Goal: Task Accomplishment & Management: Manage account settings

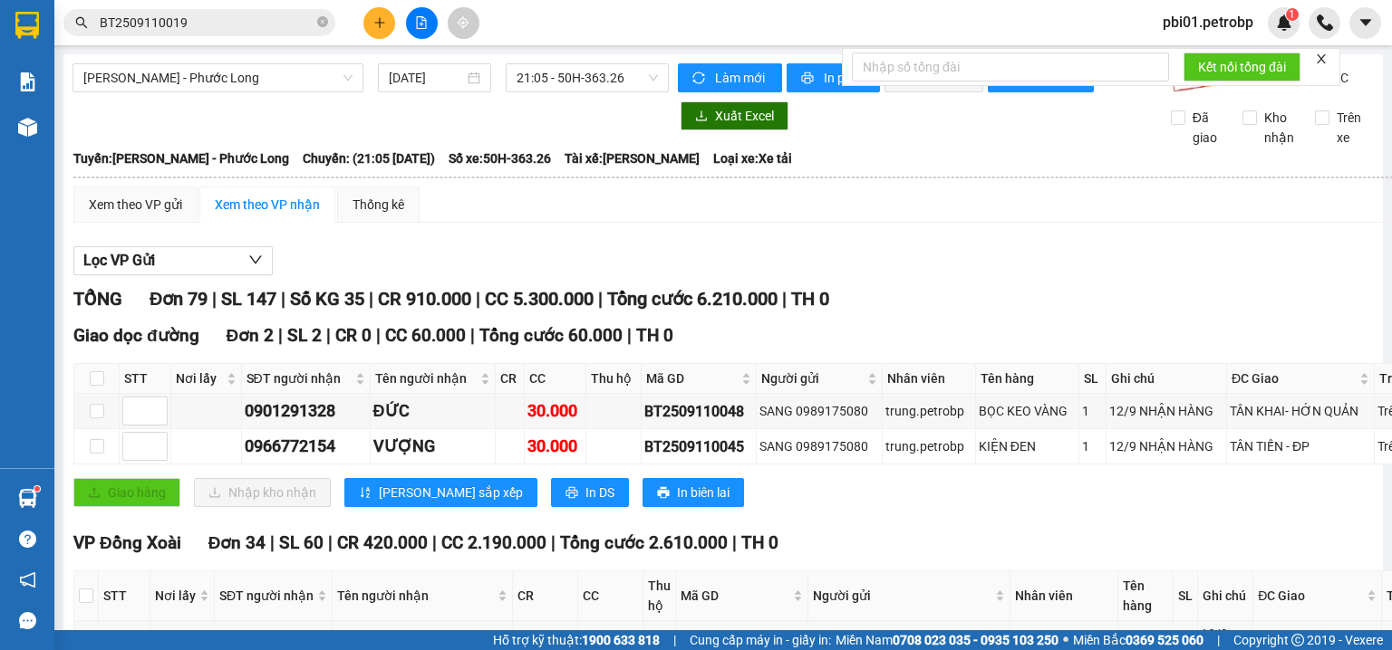
scroll to position [5737, 0]
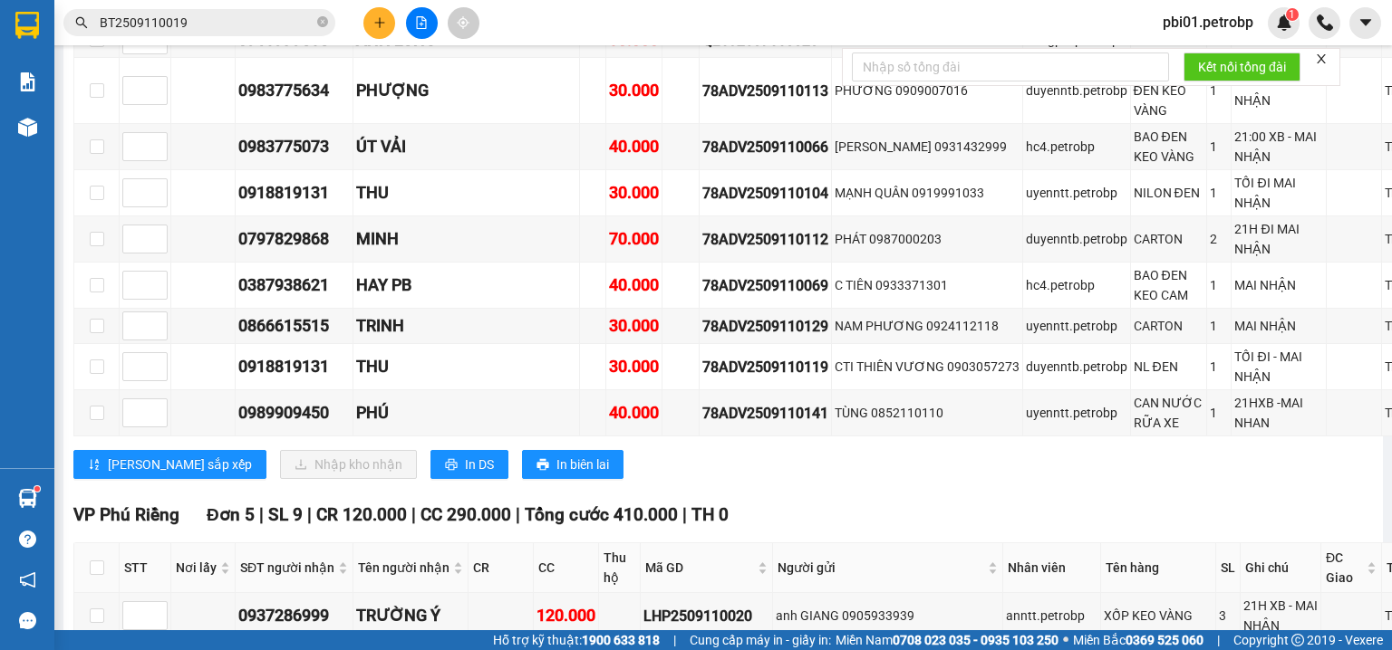
checkbox input "true"
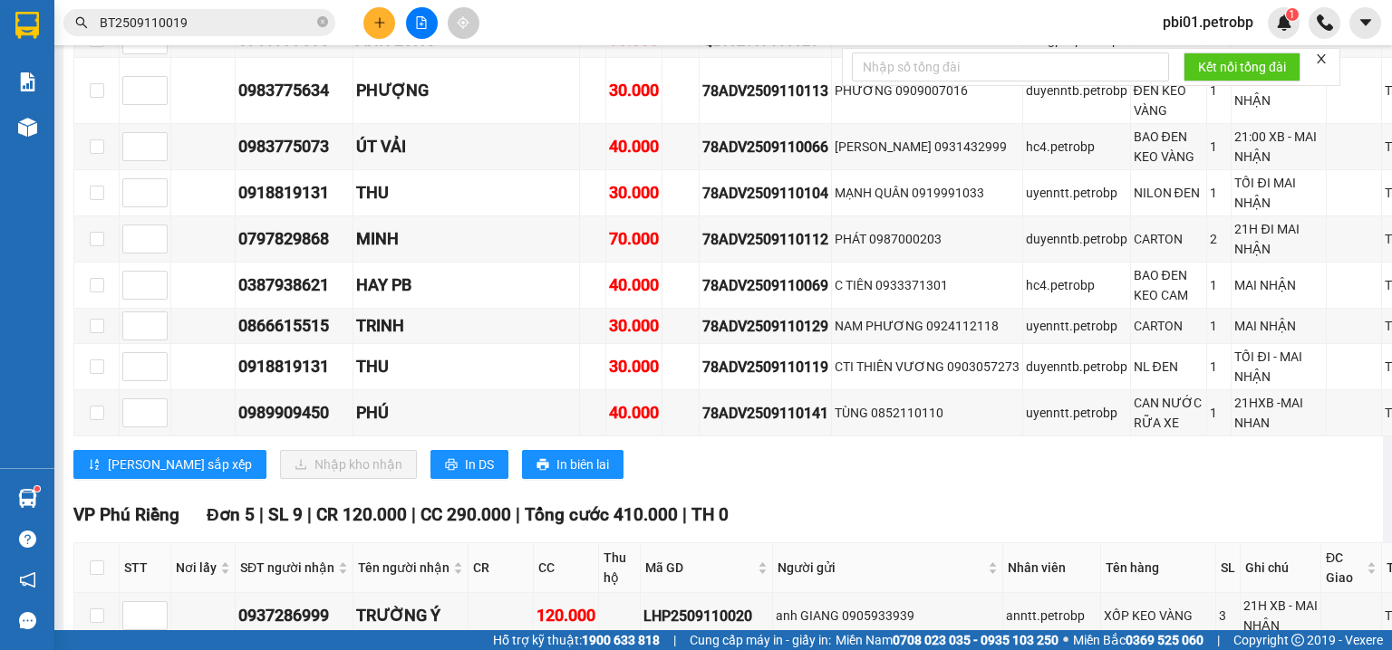
checkbox input "true"
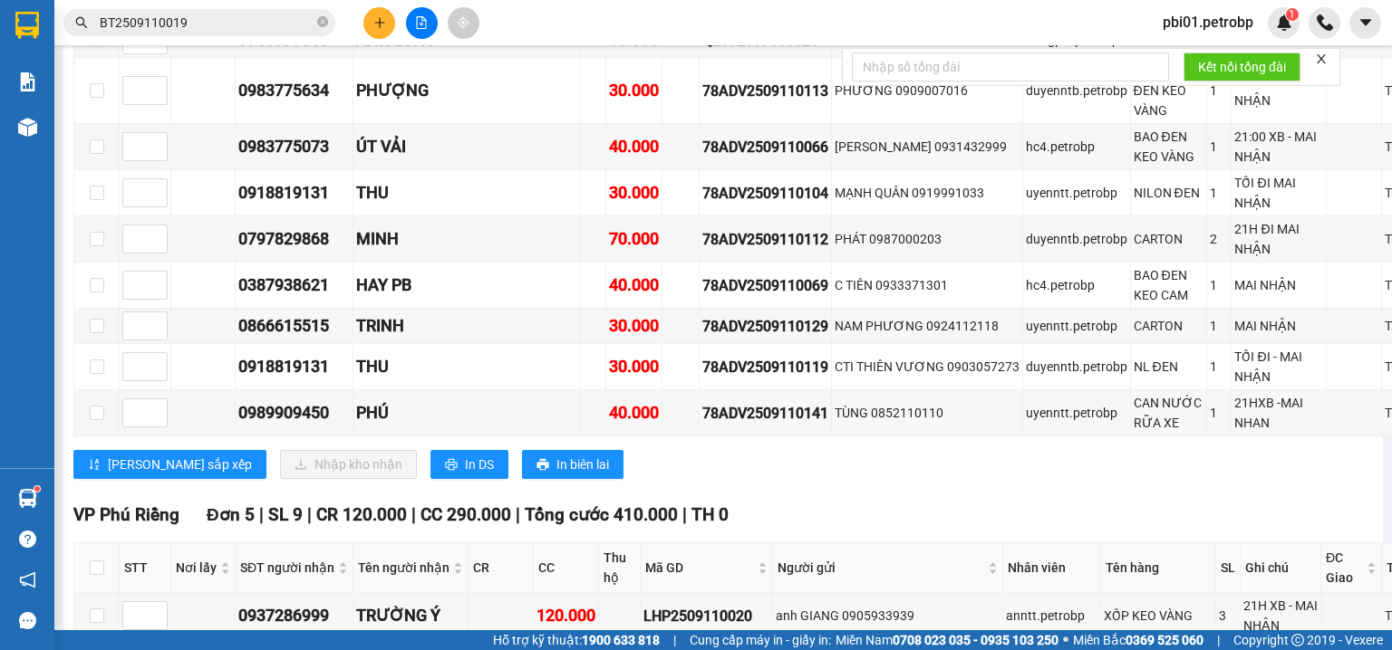
checkbox input "true"
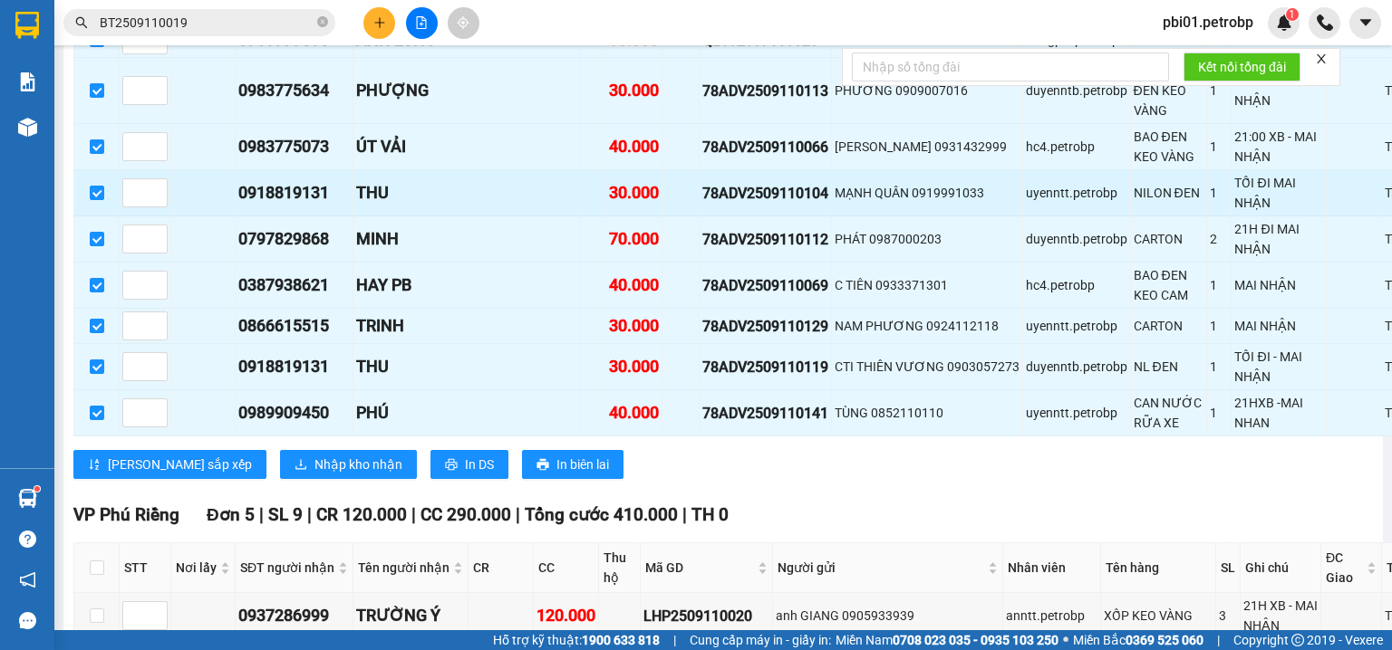
scroll to position [6316, 0]
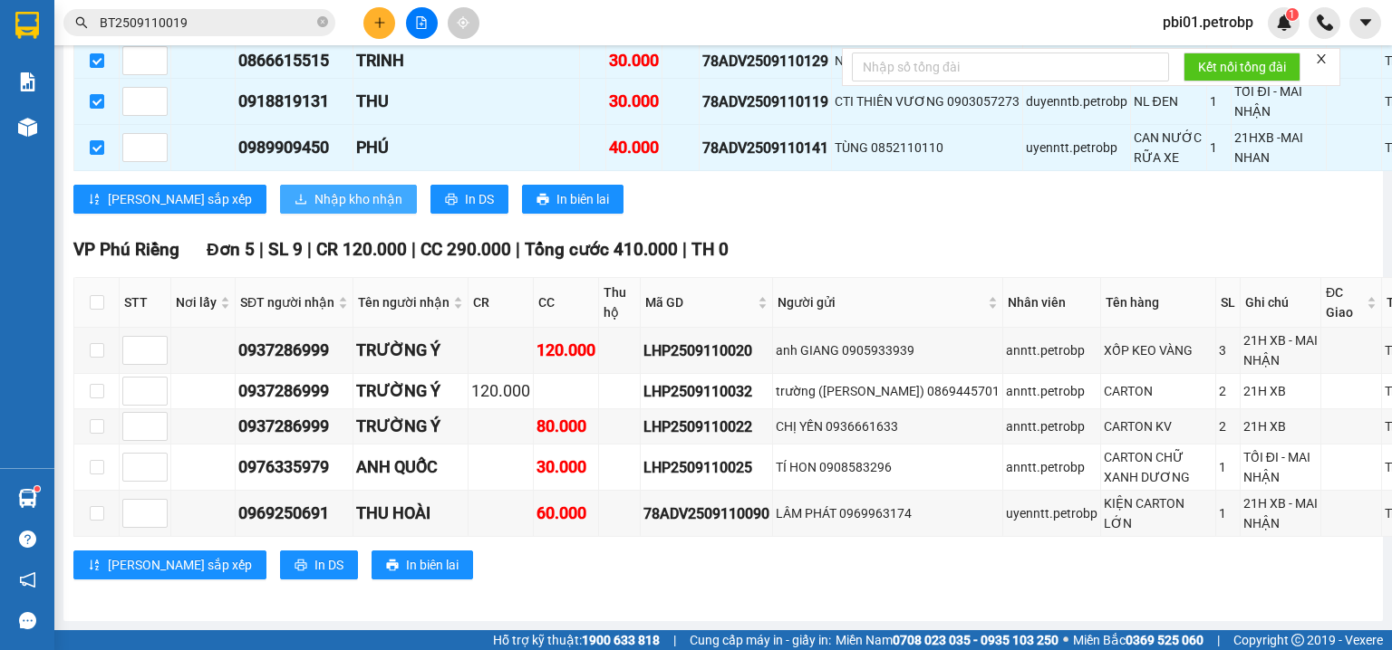
click at [314, 209] on span "Nhập kho nhận" at bounding box center [358, 199] width 88 height 20
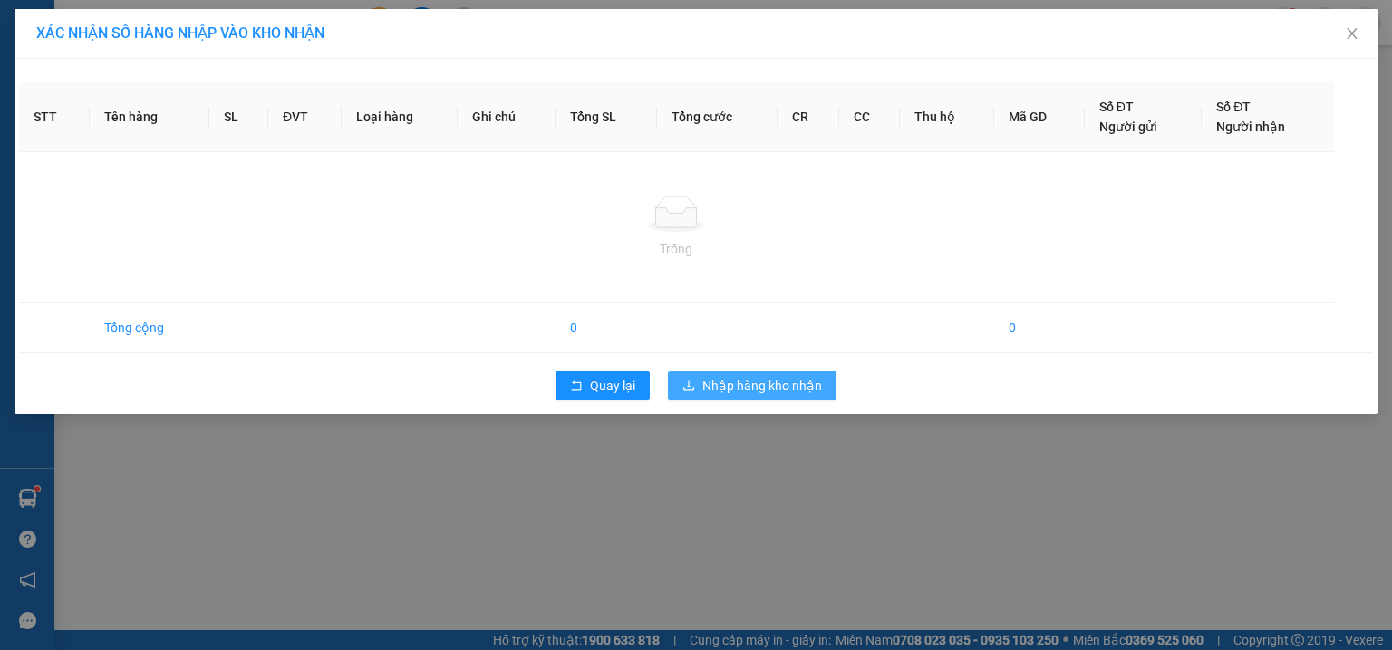
click at [750, 391] on span "Nhập hàng kho nhận" at bounding box center [762, 386] width 120 height 20
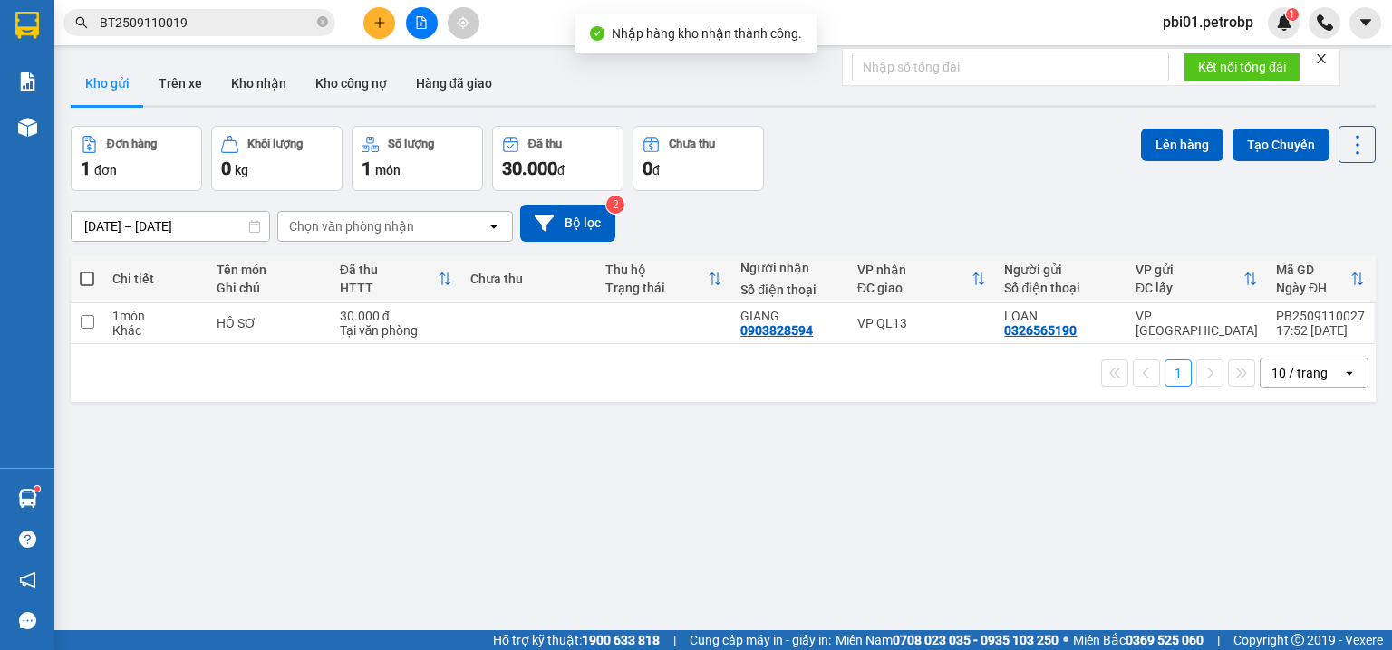
click at [844, 201] on div "[DATE] – [DATE] Press the down arrow key to interact with the calendar and sele…" at bounding box center [723, 223] width 1305 height 64
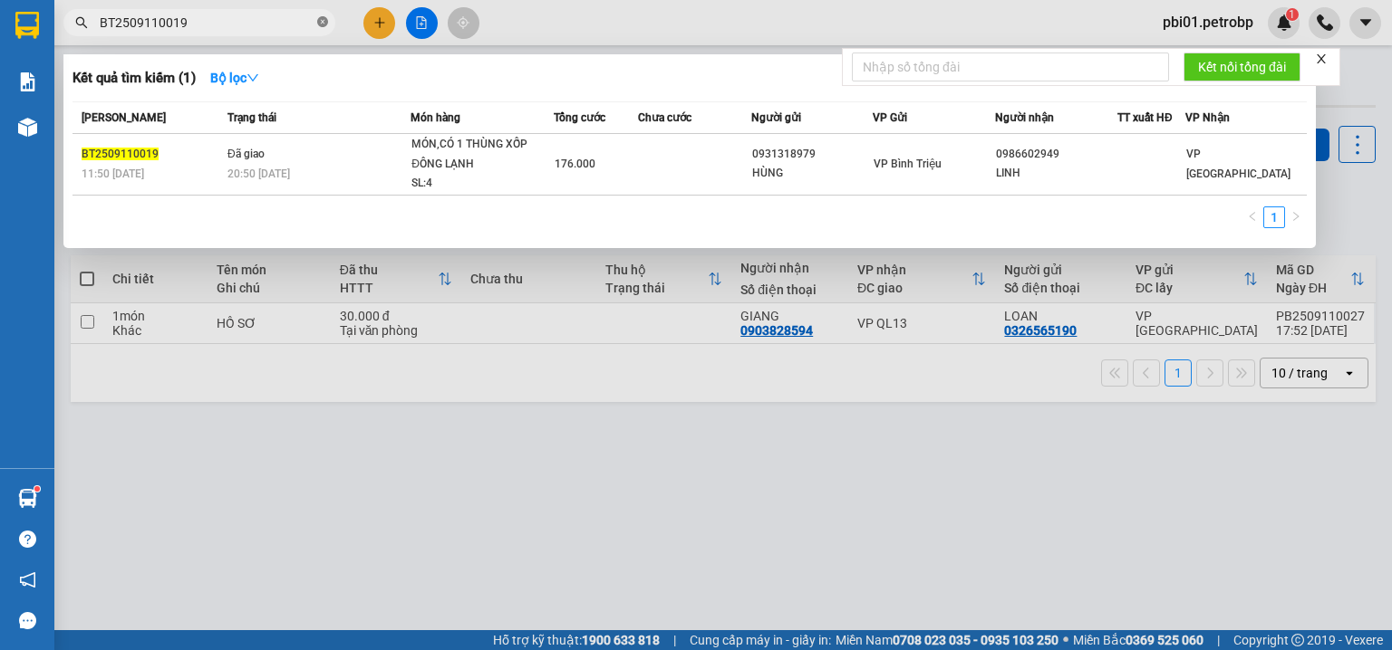
click at [323, 24] on icon "close-circle" at bounding box center [322, 21] width 11 height 11
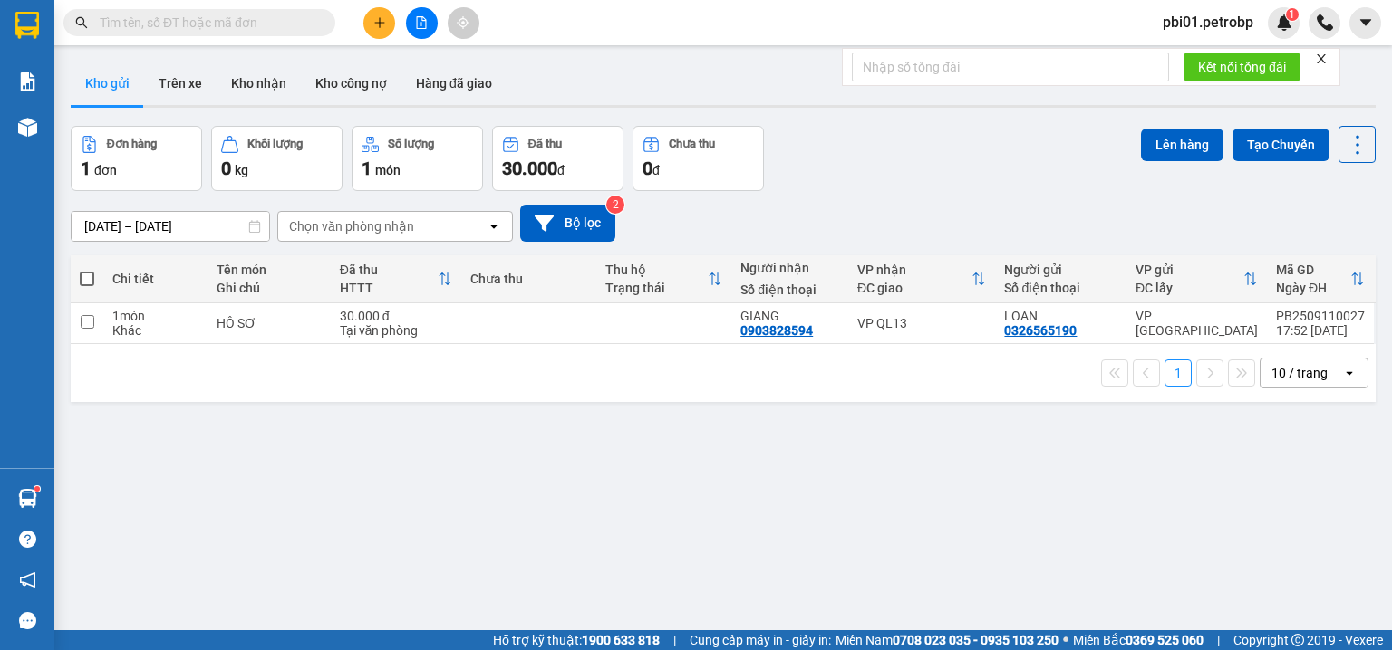
click at [288, 21] on input "text" at bounding box center [207, 23] width 214 height 20
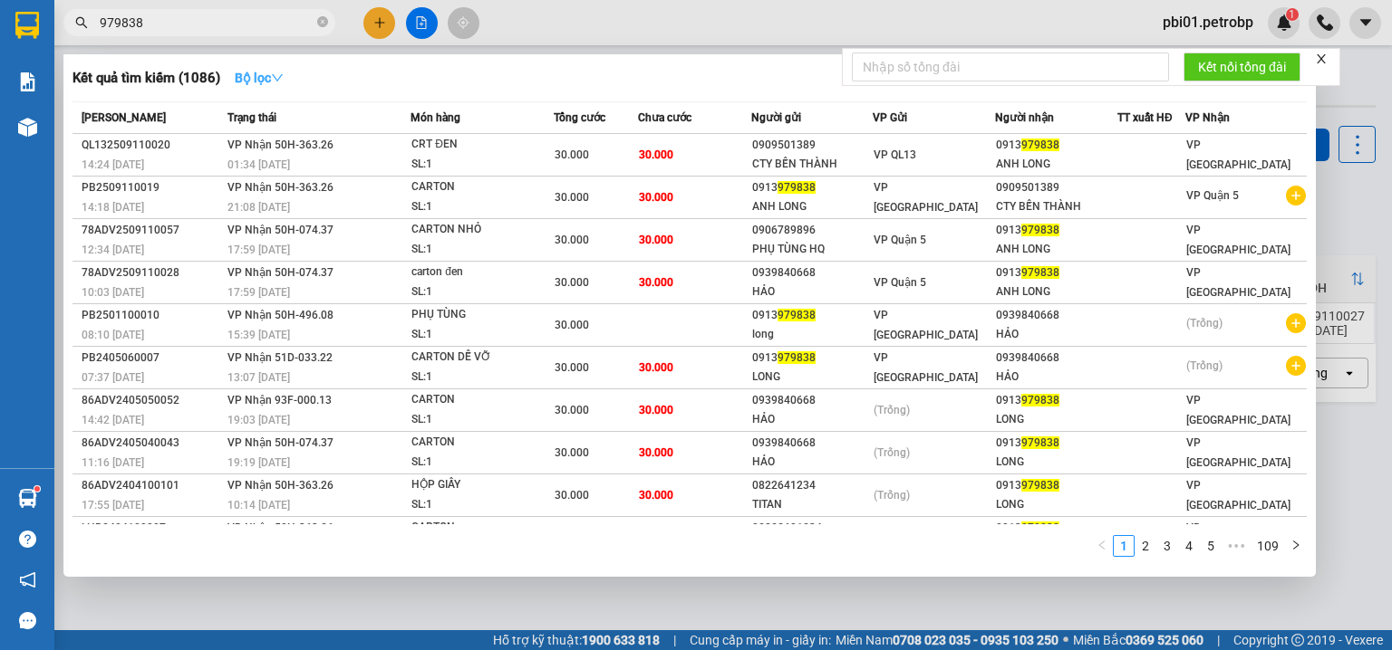
type input "979838"
click at [259, 71] on strong "Bộ lọc" at bounding box center [259, 78] width 49 height 14
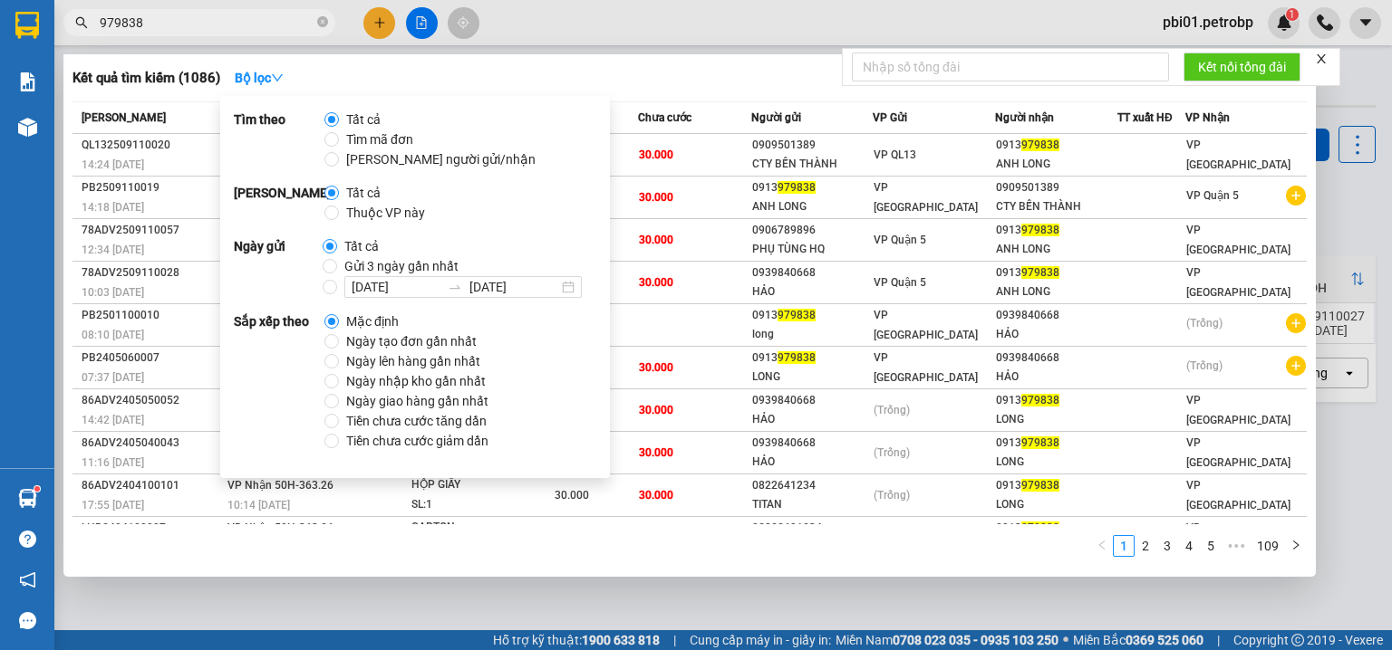
click at [417, 339] on span "Ngày tạo đơn gần nhất" at bounding box center [411, 342] width 145 height 20
click at [339, 339] on input "Ngày tạo đơn gần nhất" at bounding box center [331, 341] width 14 height 14
radio input "true"
radio input "false"
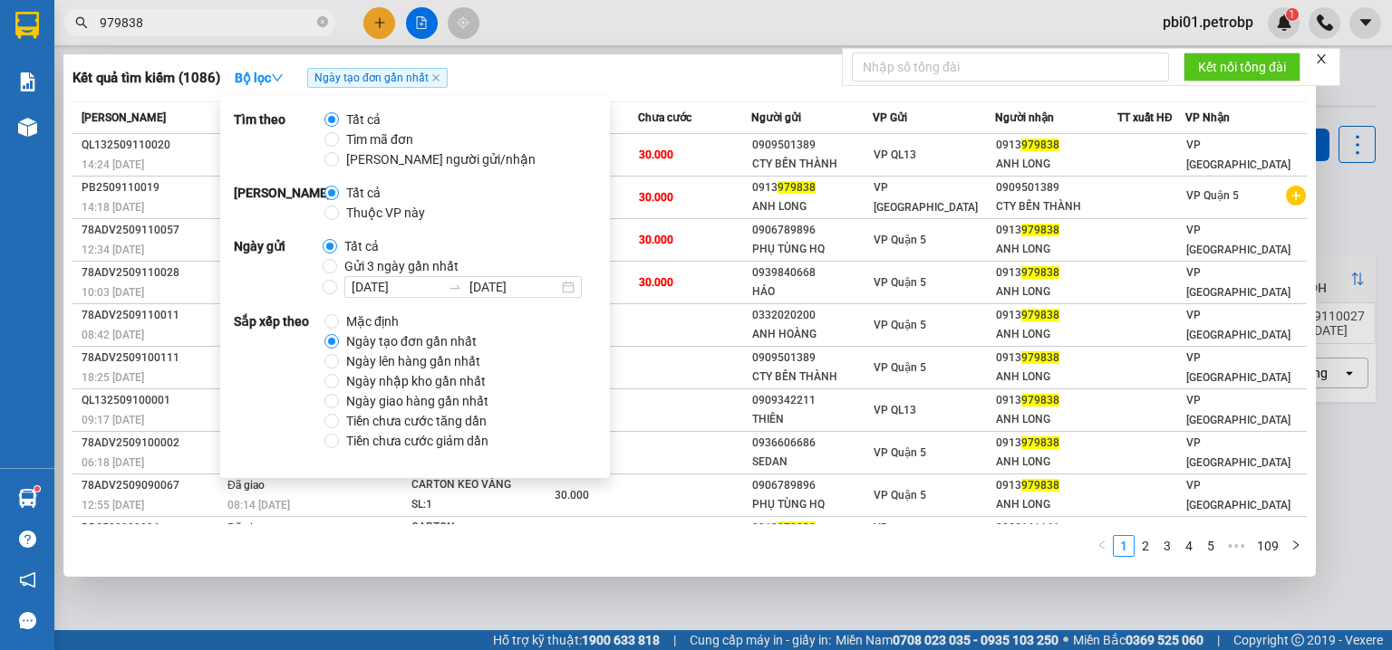
click at [735, 47] on div at bounding box center [696, 325] width 1392 height 650
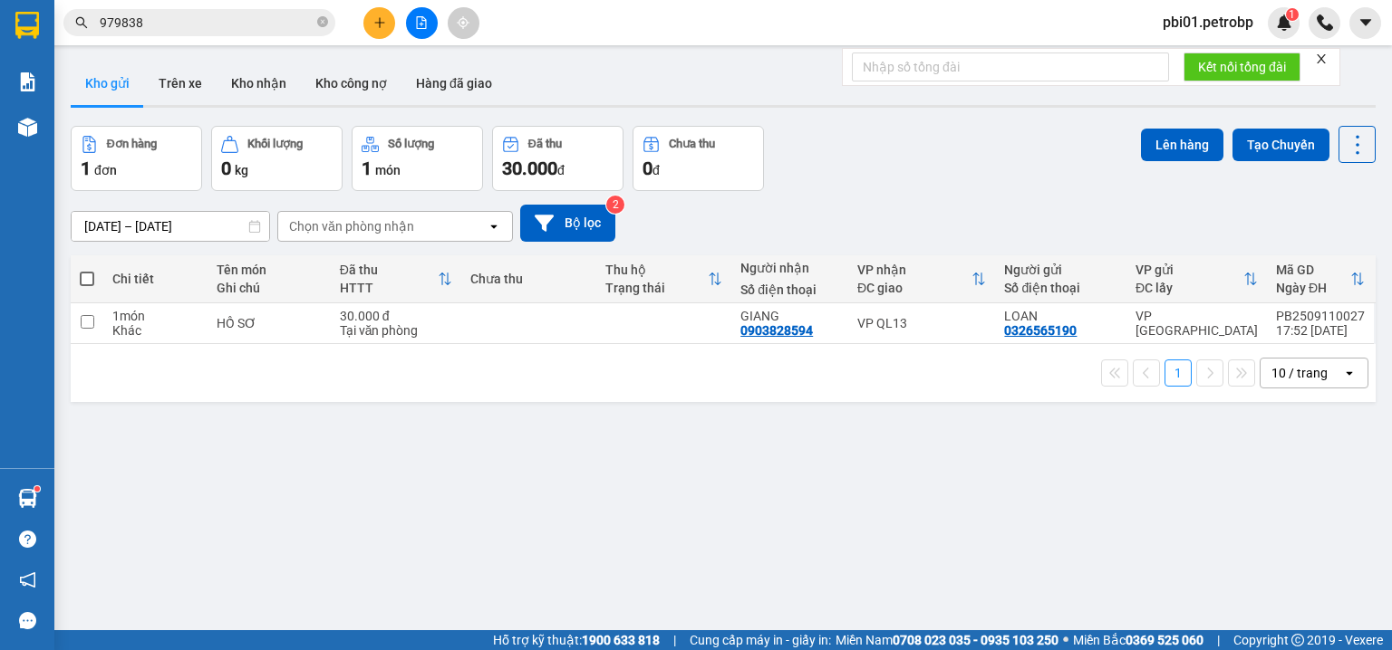
click at [232, 20] on input "979838" at bounding box center [207, 23] width 214 height 20
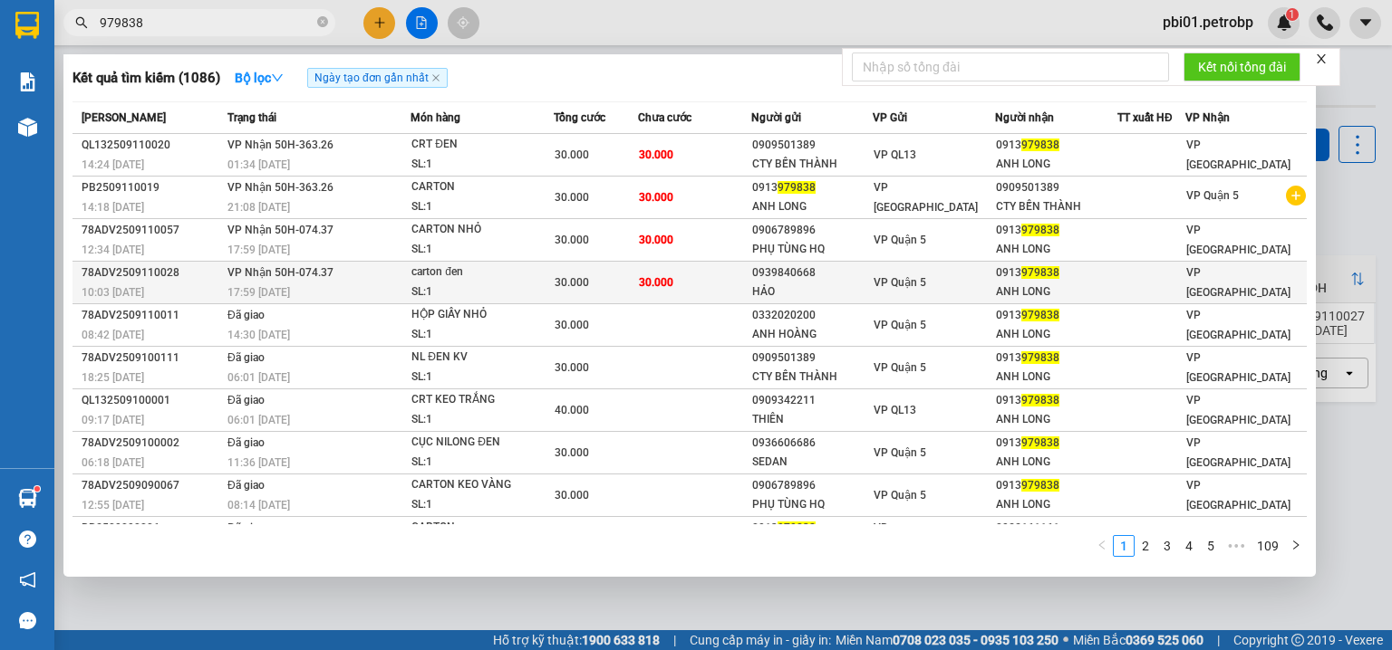
click at [842, 283] on div "HẢO" at bounding box center [812, 292] width 120 height 19
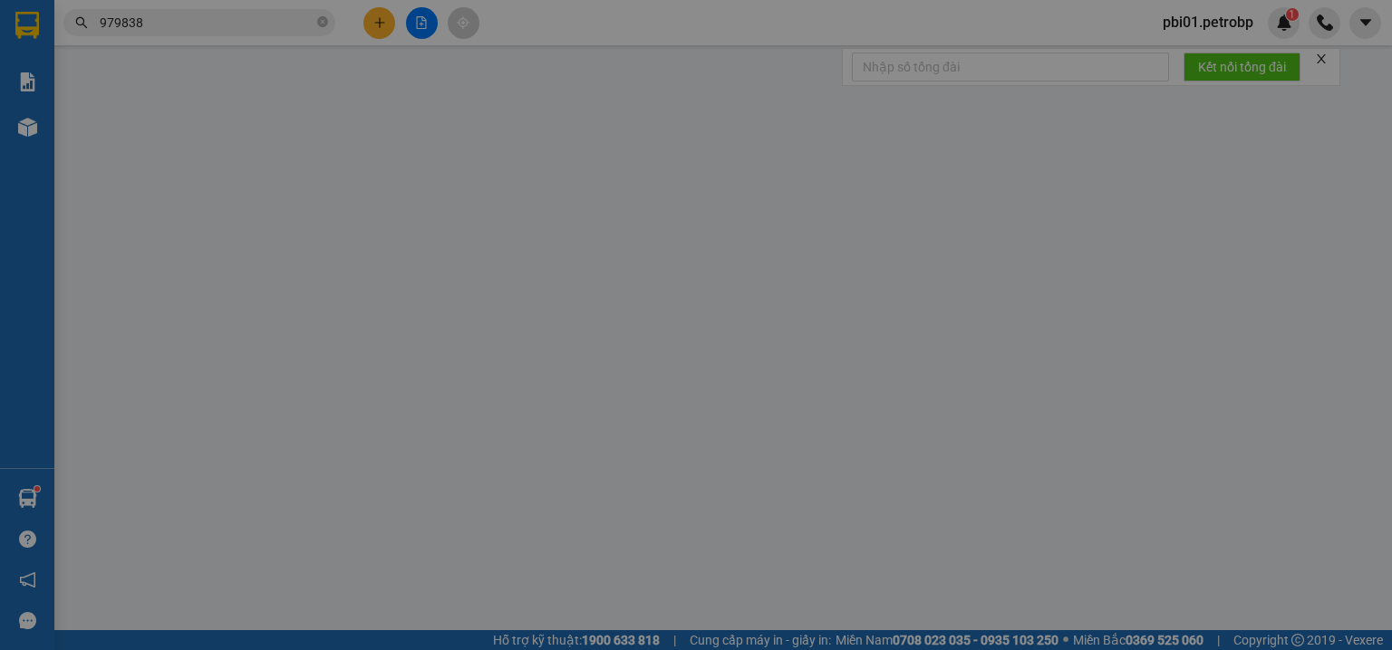
type input "0939840668"
type input "HẢO"
type input "0913979838"
type input "ANH LONG"
type input "30.000"
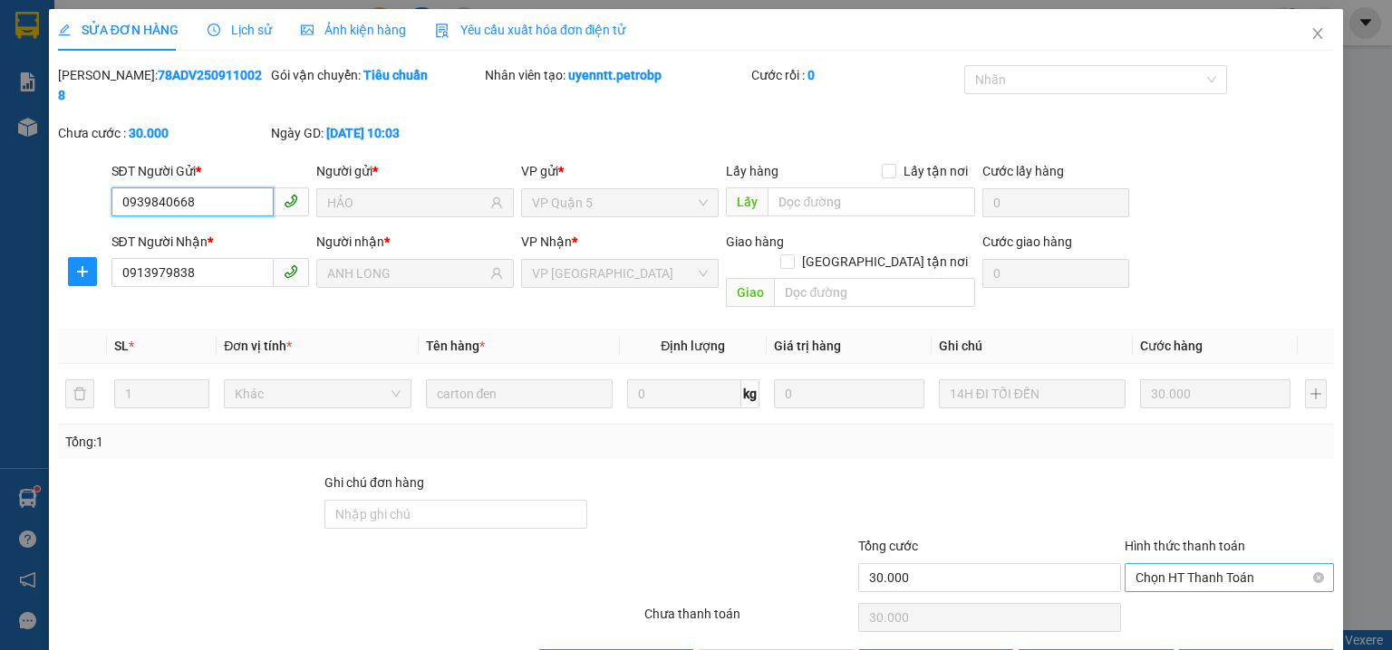
click at [1183, 564] on span "Chọn HT Thanh Toán" at bounding box center [1229, 577] width 188 height 27
click at [1152, 570] on div "Tại văn phòng" at bounding box center [1219, 574] width 187 height 20
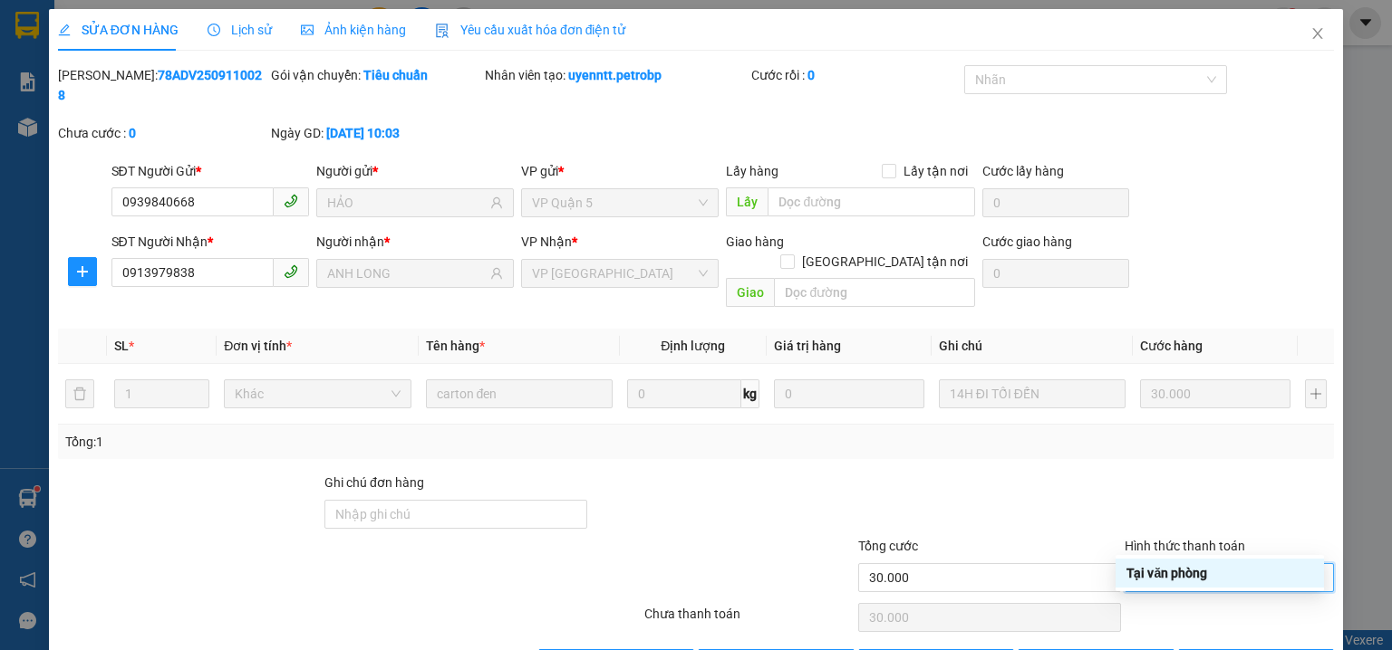
type input "0"
click at [781, 638] on div "SỬA ĐƠN HÀNG Lịch sử Ảnh kiện hàng Yêu cầu xuất hóa đơn điện tử Total Paid Fee …" at bounding box center [696, 350] width 1294 height 683
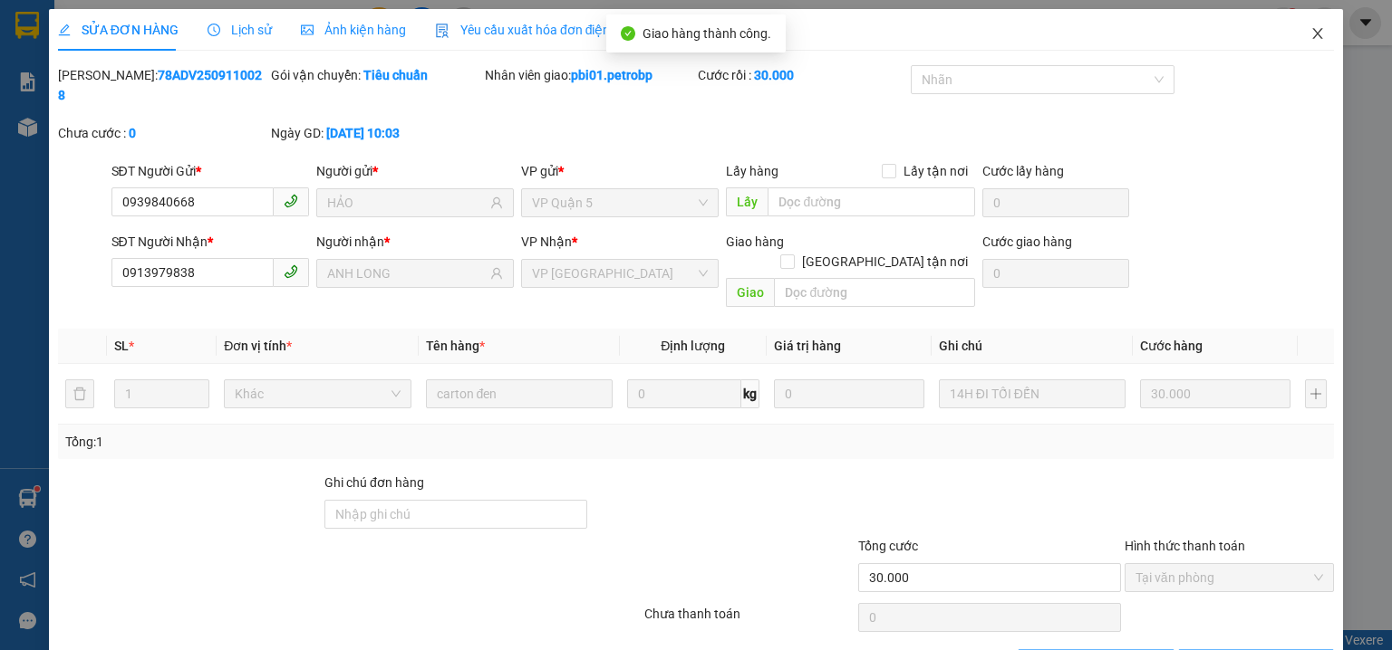
click at [1313, 34] on icon "close" at bounding box center [1318, 33] width 10 height 11
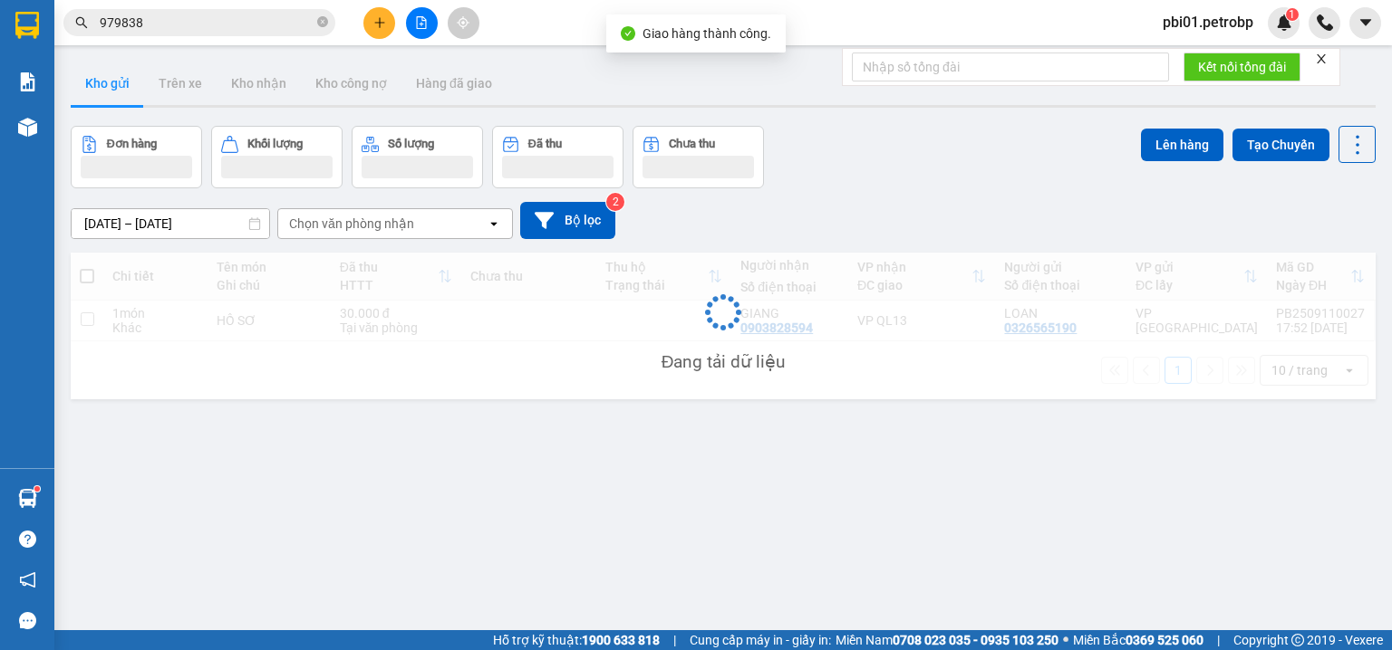
click at [178, 34] on span "979838" at bounding box center [199, 22] width 272 height 27
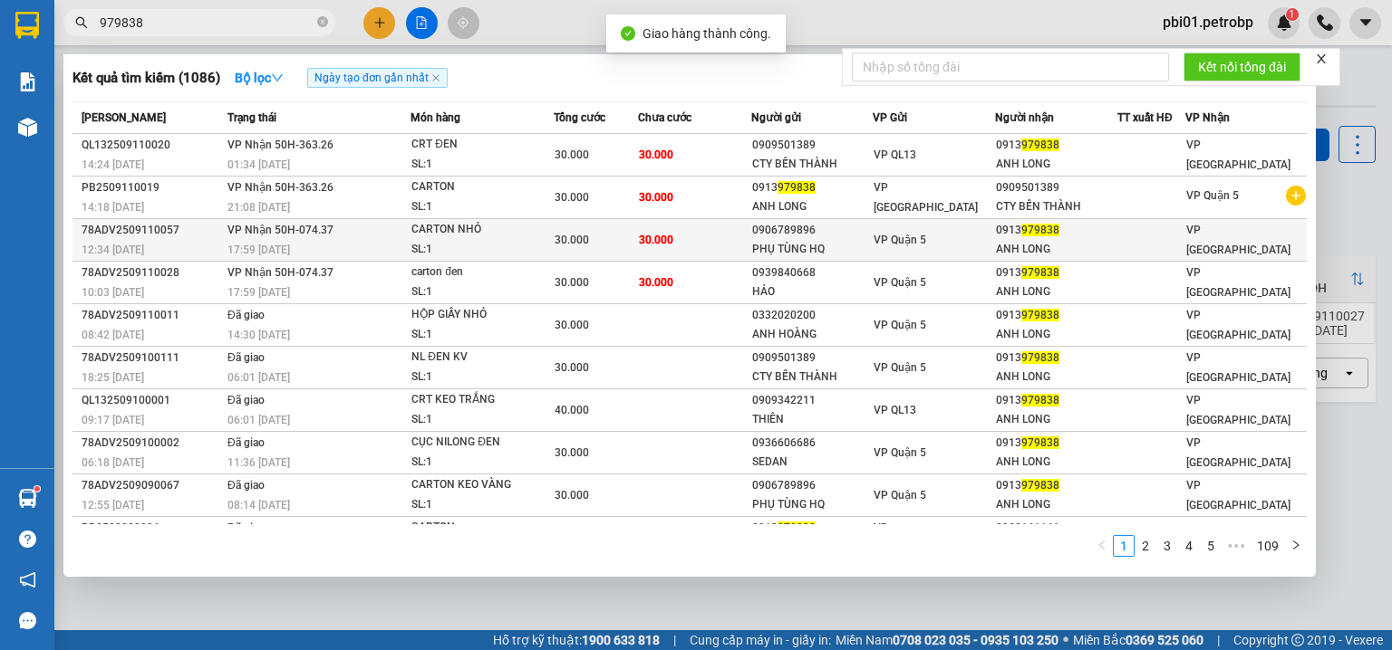
click at [893, 234] on span "VP Quận 5" at bounding box center [899, 240] width 53 height 13
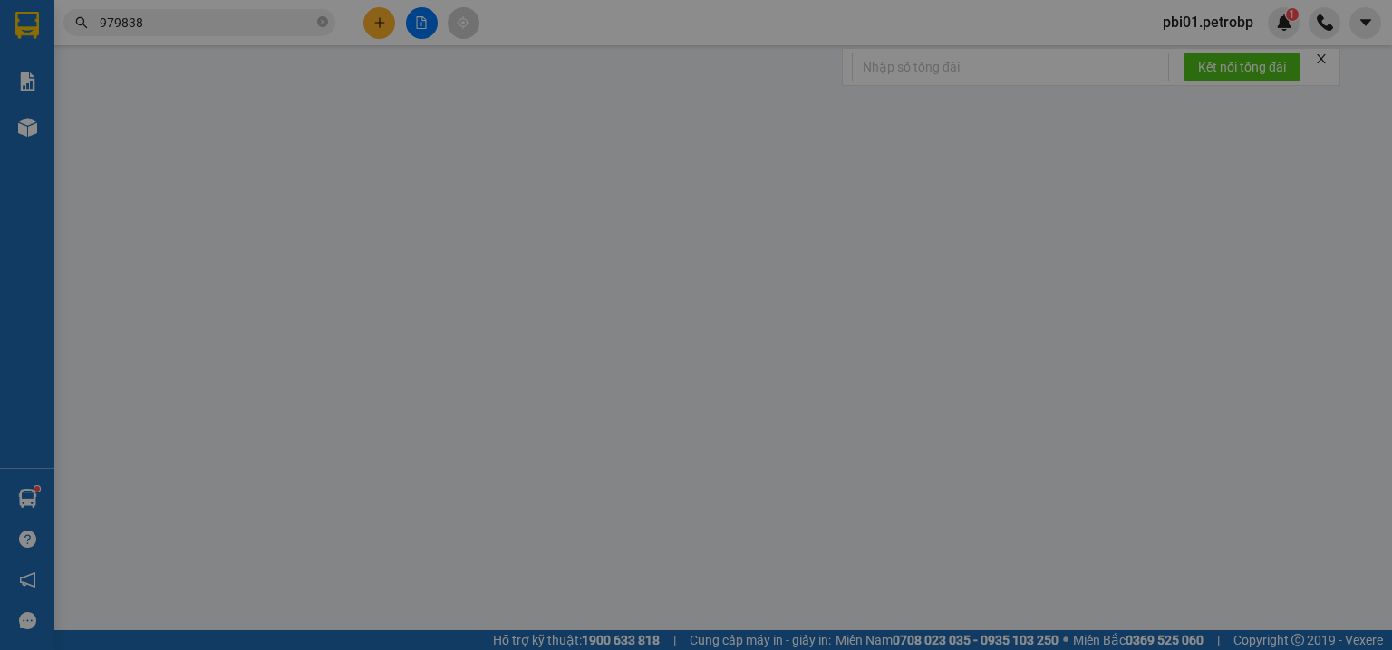
type input "0906789896"
type input "PHỤ TÙNG HQ"
type input "0913979838"
type input "ANH LONG"
type input "30.000"
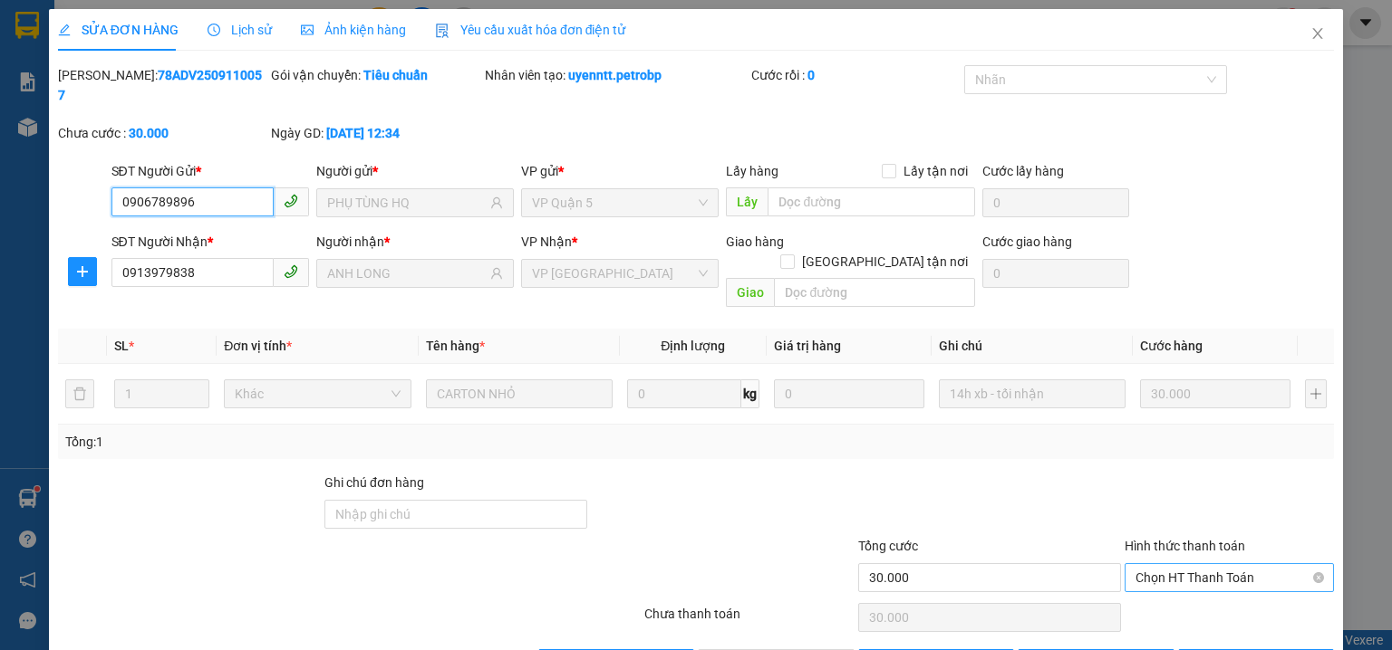
click at [1194, 564] on span "Chọn HT Thanh Toán" at bounding box center [1229, 577] width 188 height 27
click at [1172, 571] on div "Tại văn phòng" at bounding box center [1219, 574] width 187 height 20
type input "0"
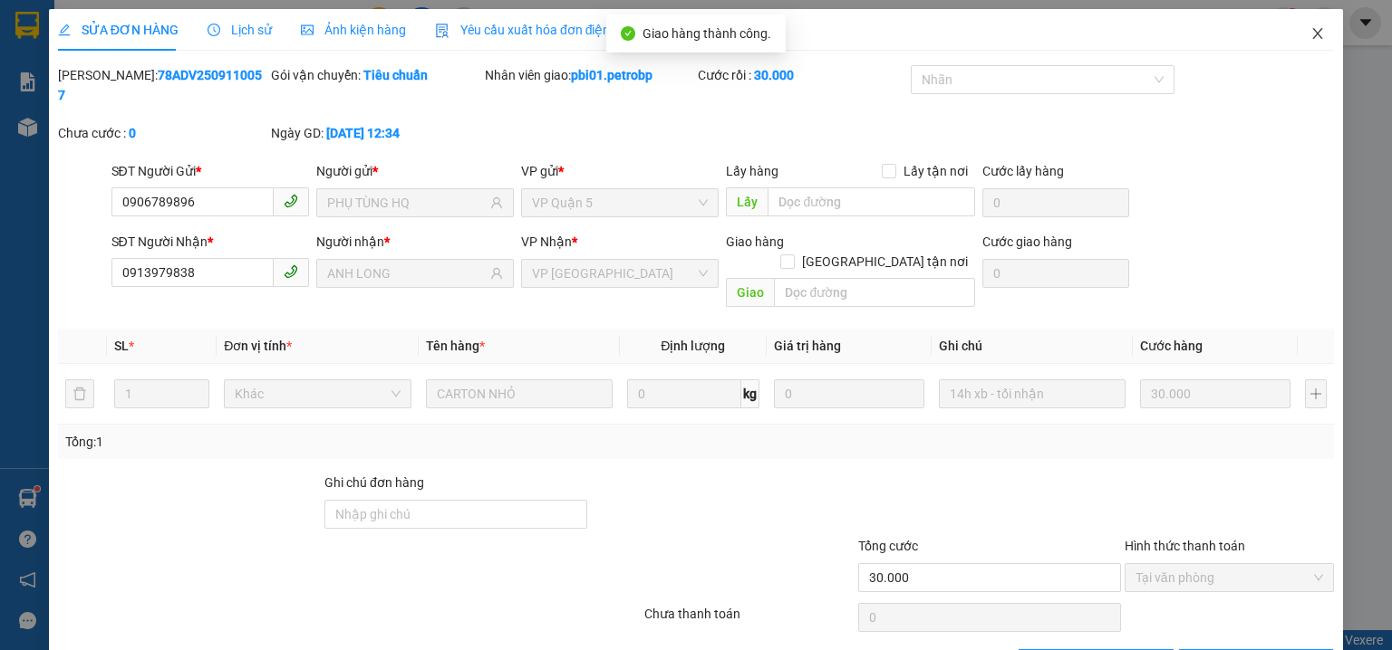
click at [1310, 32] on icon "close" at bounding box center [1317, 33] width 14 height 14
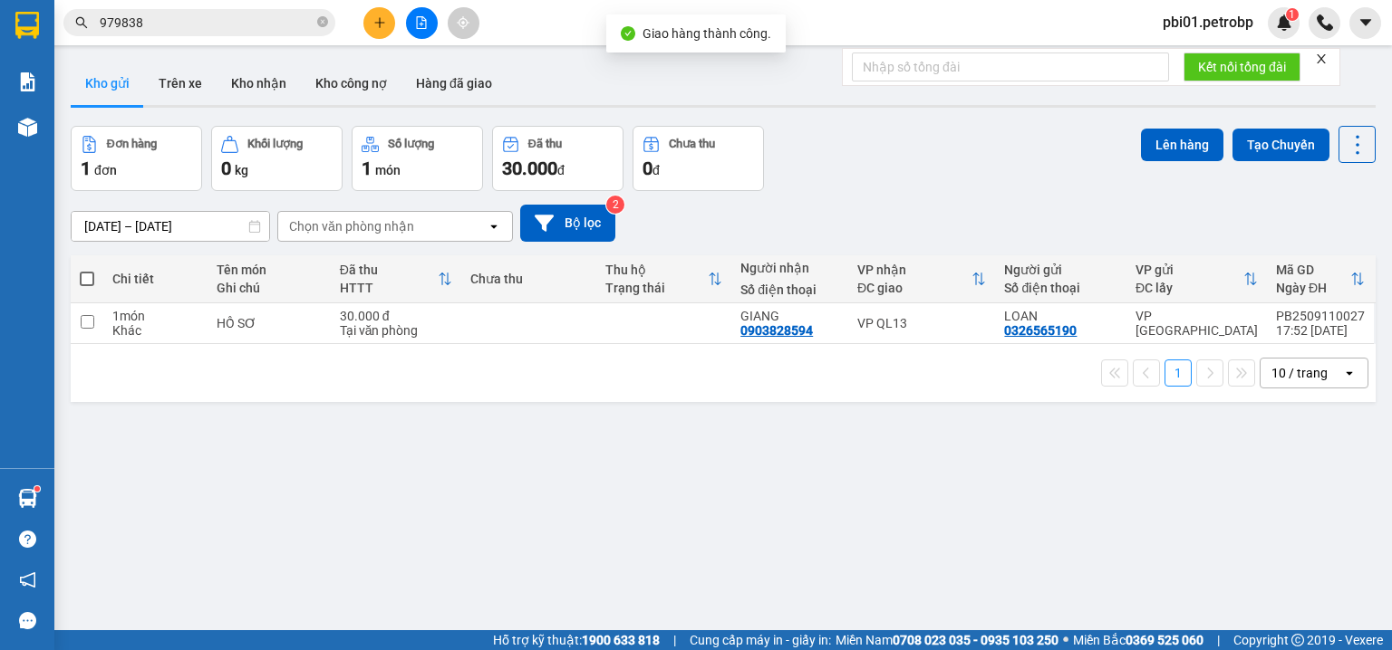
click at [214, 33] on span "979838" at bounding box center [199, 22] width 272 height 27
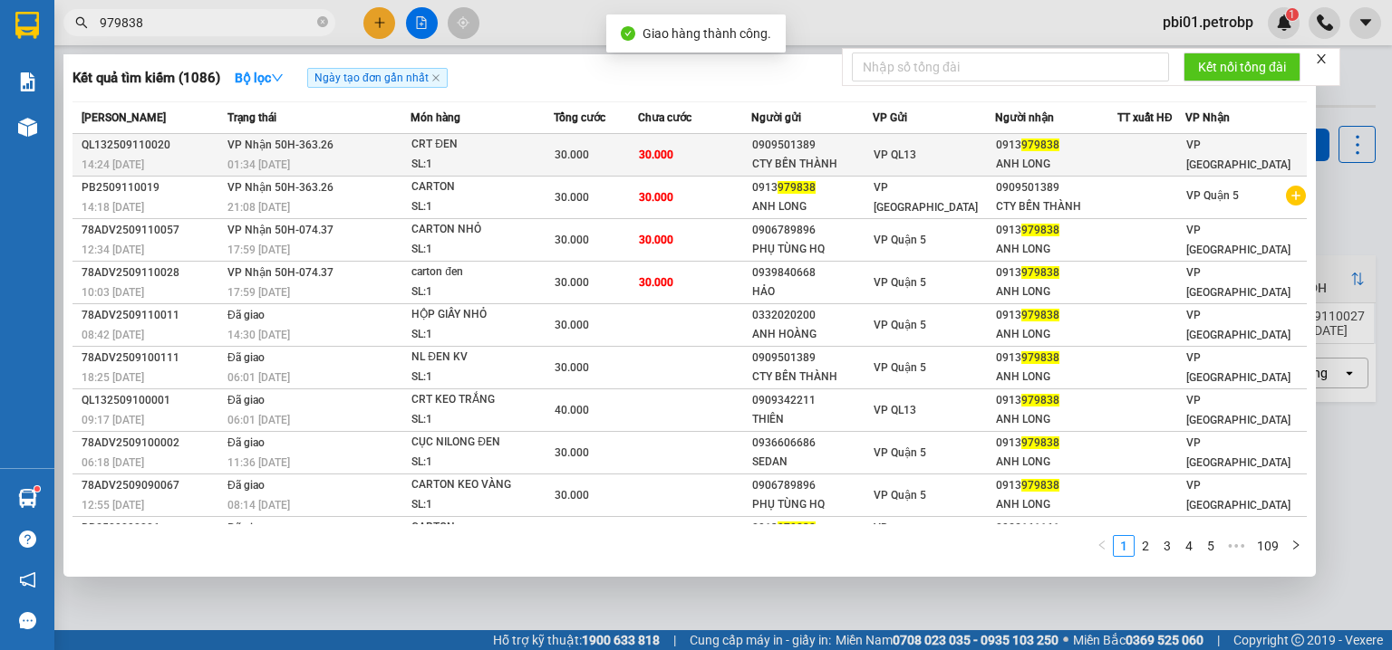
click at [920, 153] on div "VP QL13" at bounding box center [933, 155] width 120 height 20
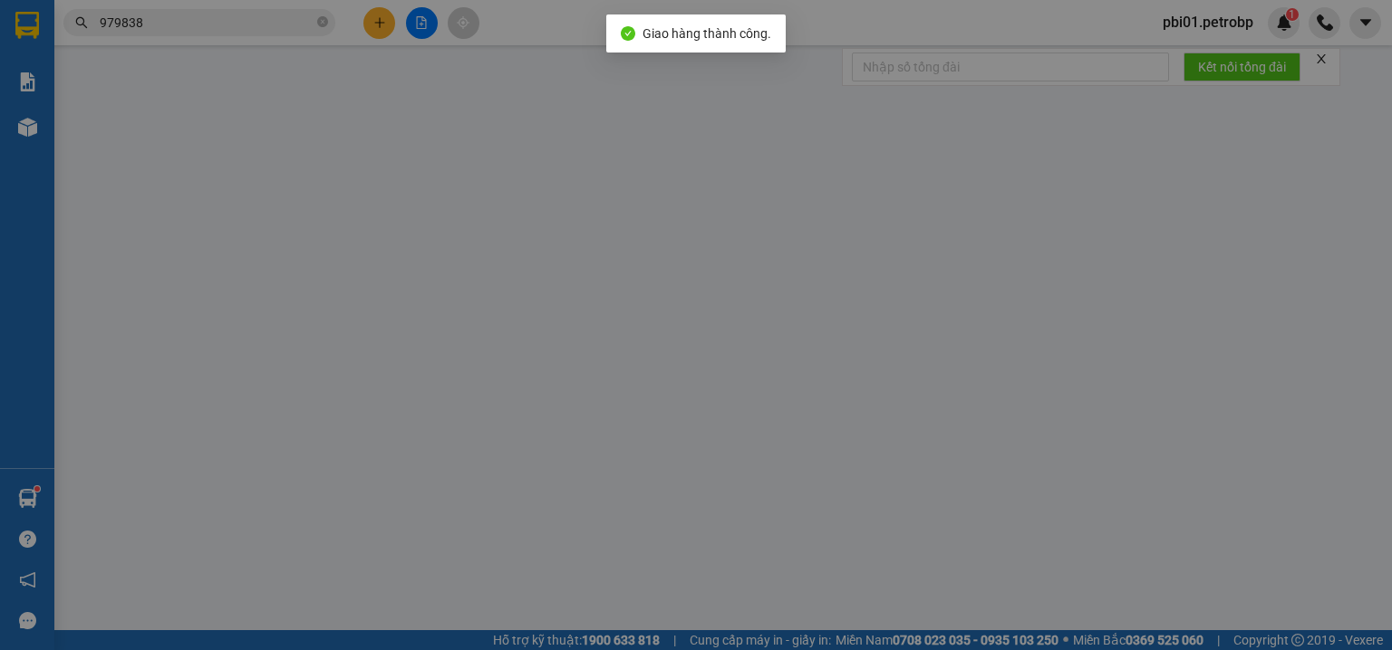
type input "0909501389"
type input "CTY BẾN THÀNH"
type input "0913979838"
type input "ANH LONG"
type input "30.000"
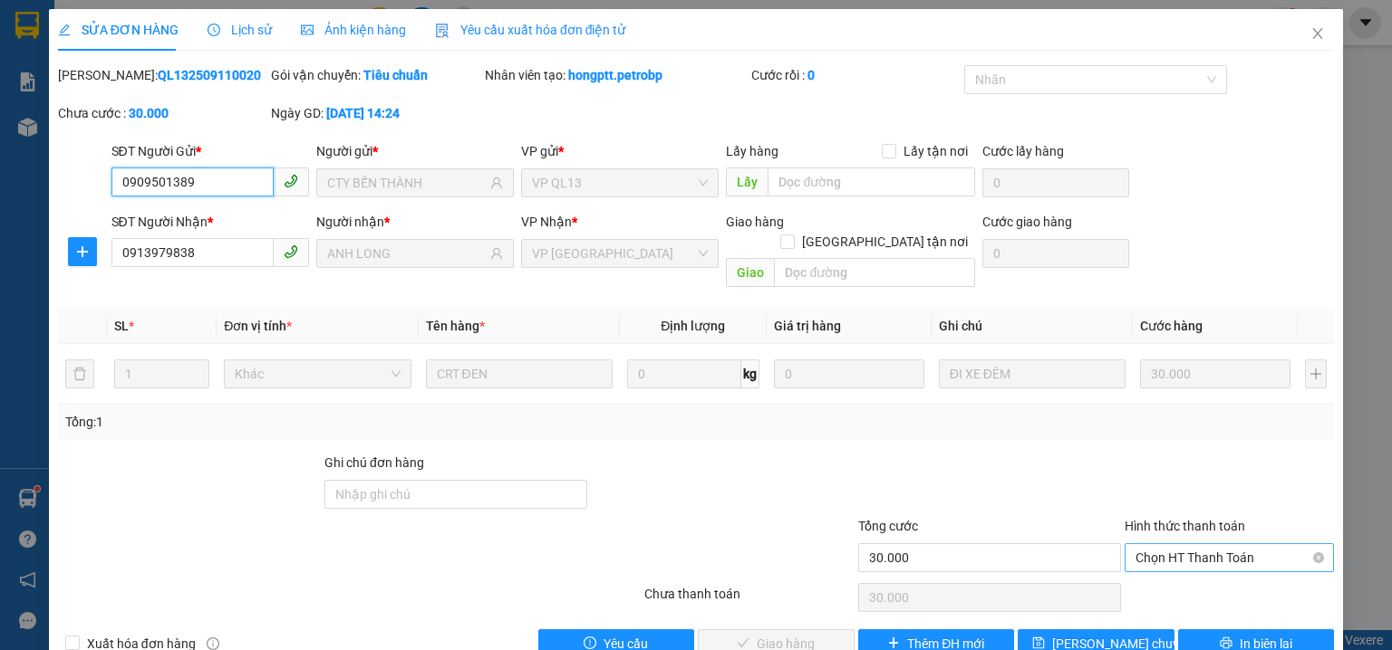
drag, startPoint x: 1178, startPoint y: 526, endPoint x: 1149, endPoint y: 553, distance: 39.1
click at [1177, 544] on span "Chọn HT Thanh Toán" at bounding box center [1229, 557] width 188 height 27
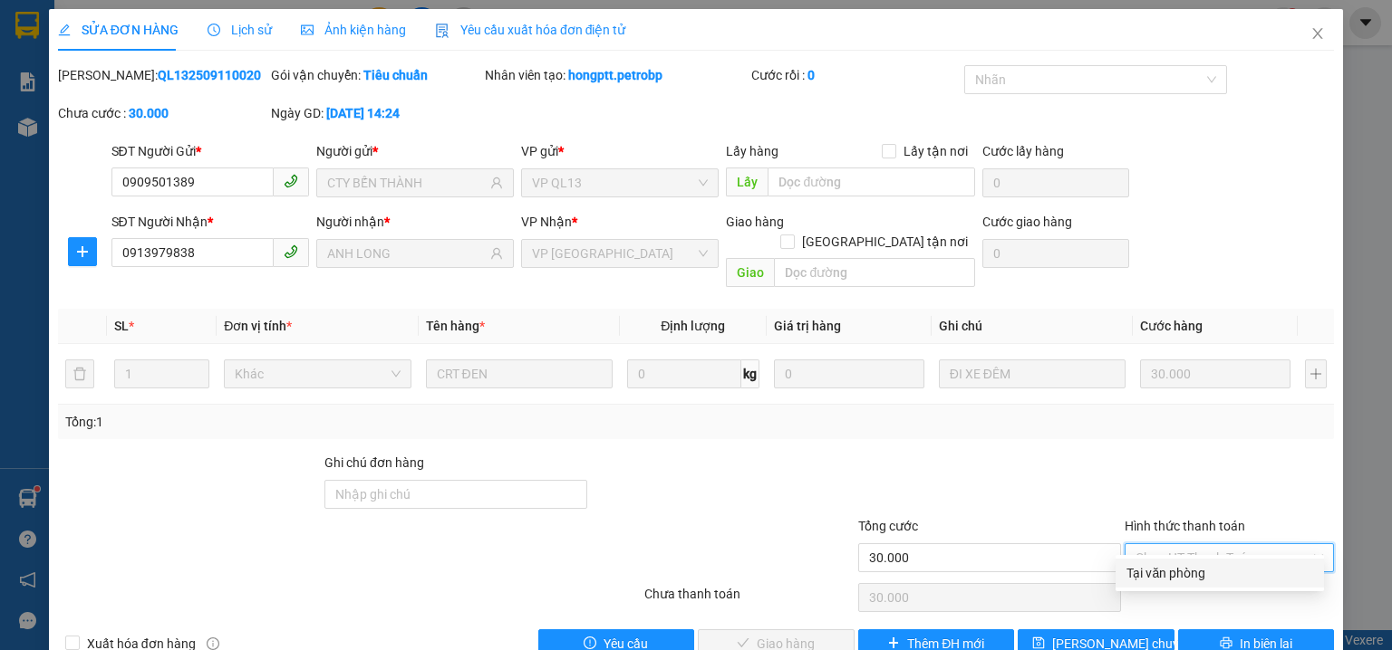
click at [1153, 565] on div "Tại văn phòng" at bounding box center [1219, 574] width 187 height 20
type input "0"
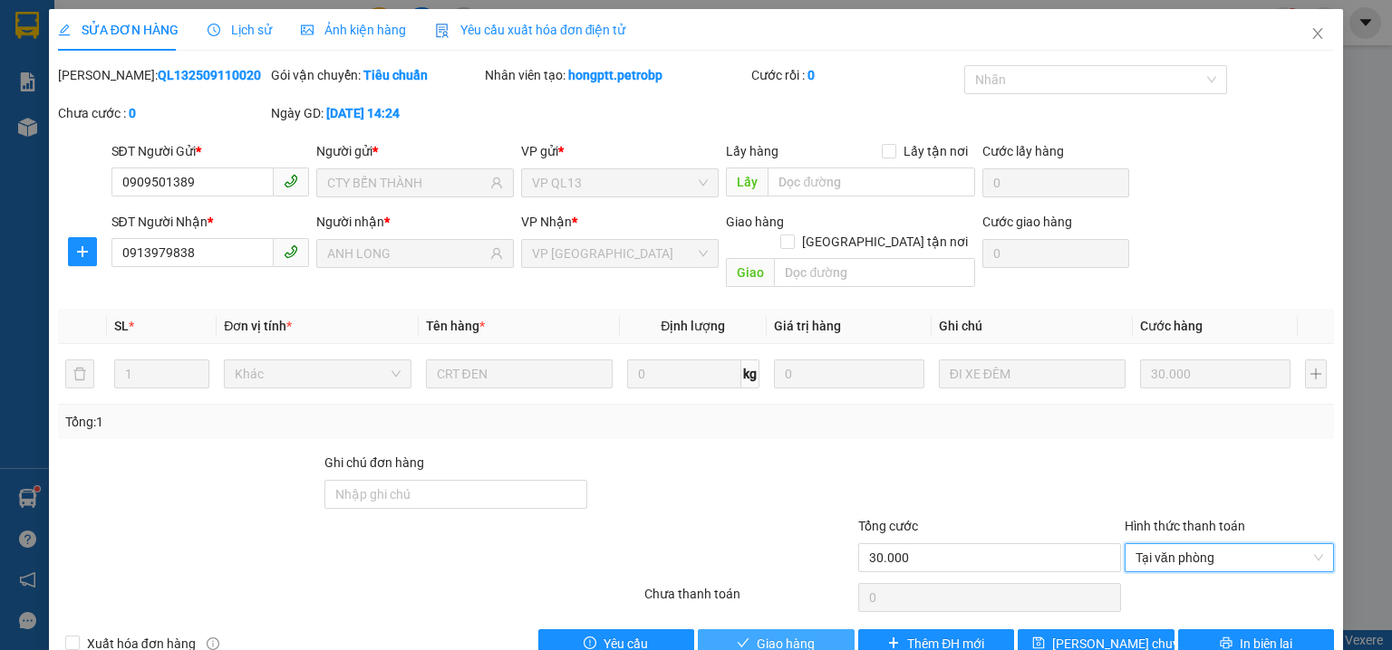
click at [784, 634] on span "Giao hàng" at bounding box center [785, 644] width 58 height 20
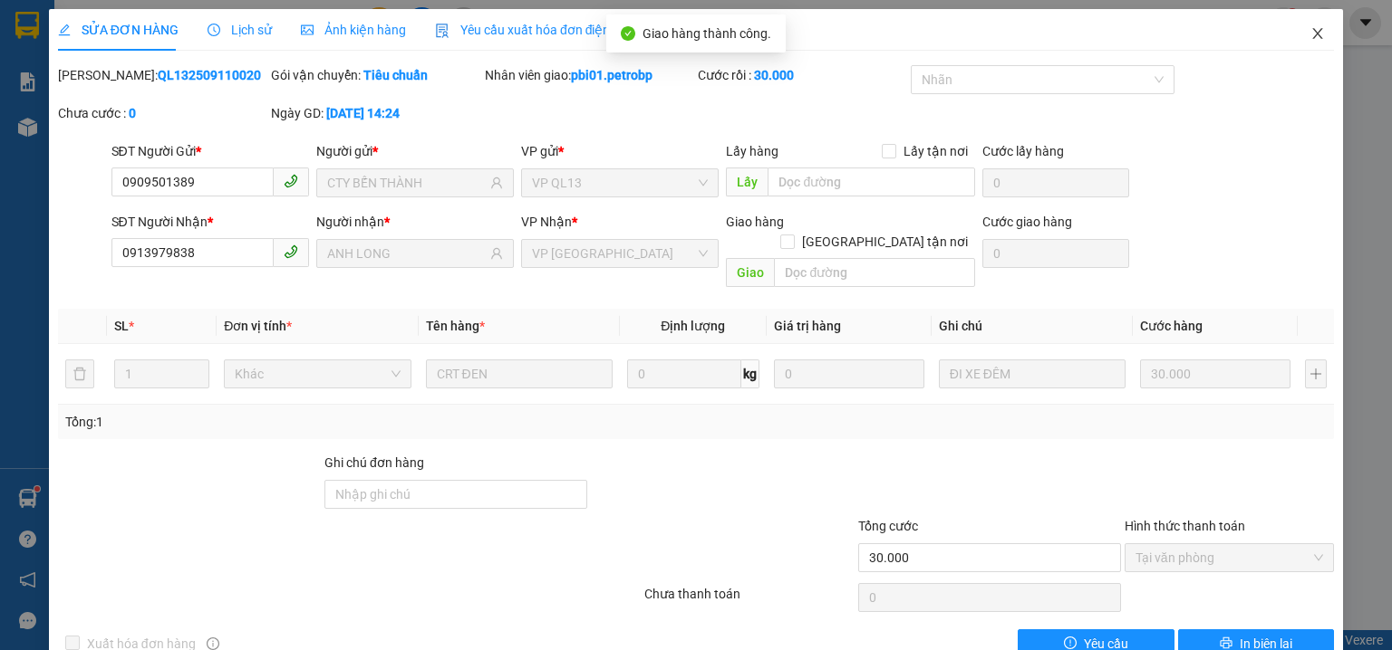
click at [1312, 30] on icon "close" at bounding box center [1317, 33] width 14 height 14
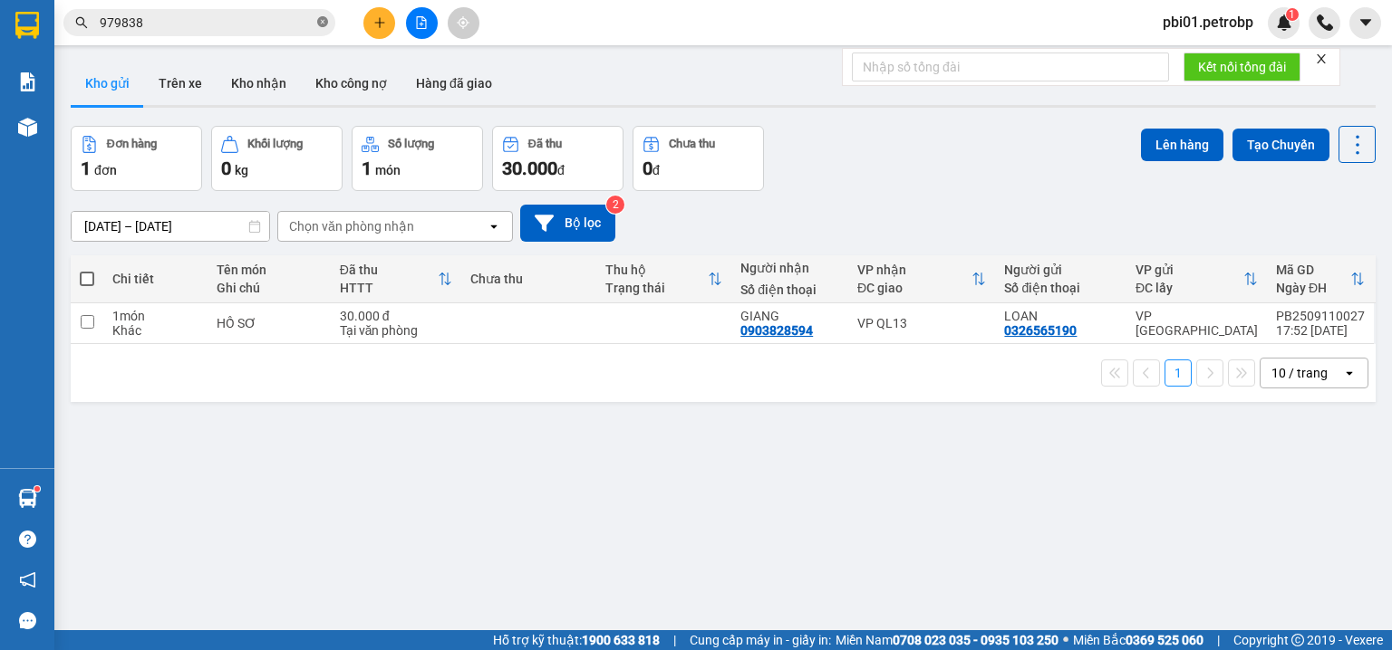
click at [323, 22] on icon "close-circle" at bounding box center [322, 21] width 11 height 11
click at [272, 35] on span at bounding box center [199, 22] width 272 height 27
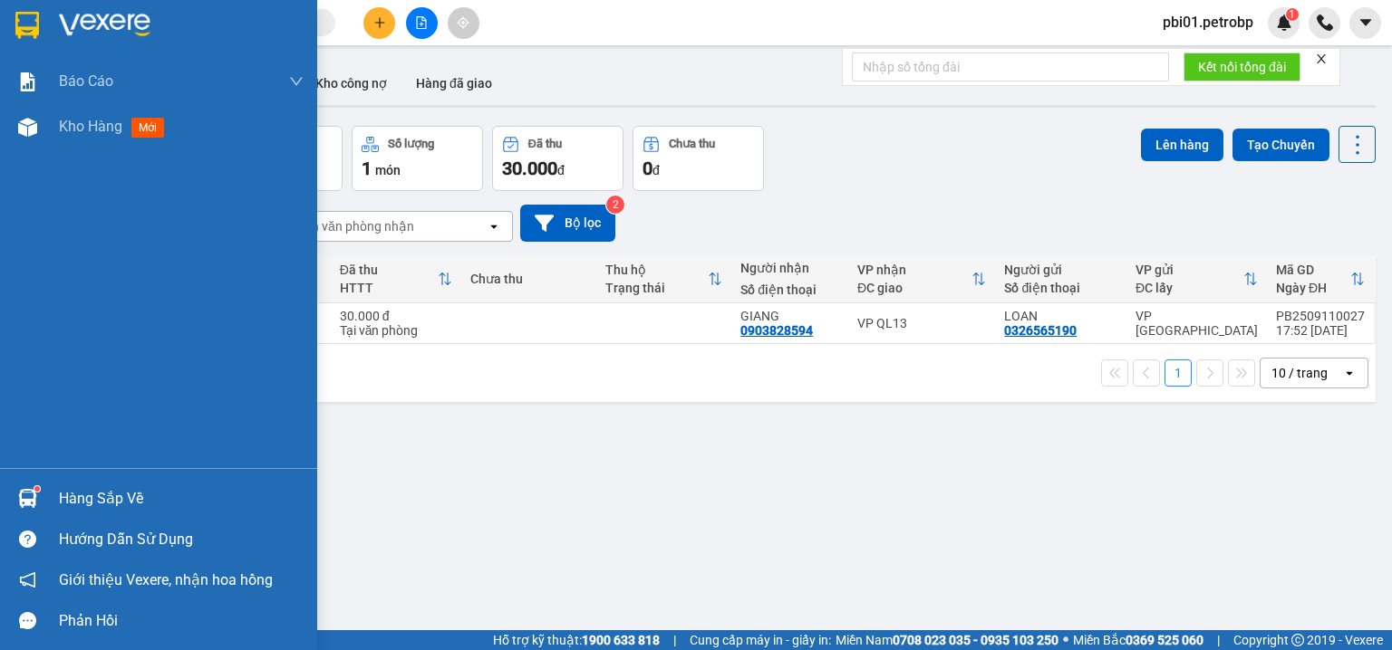
click at [82, 502] on div "Hàng sắp về" at bounding box center [181, 499] width 245 height 27
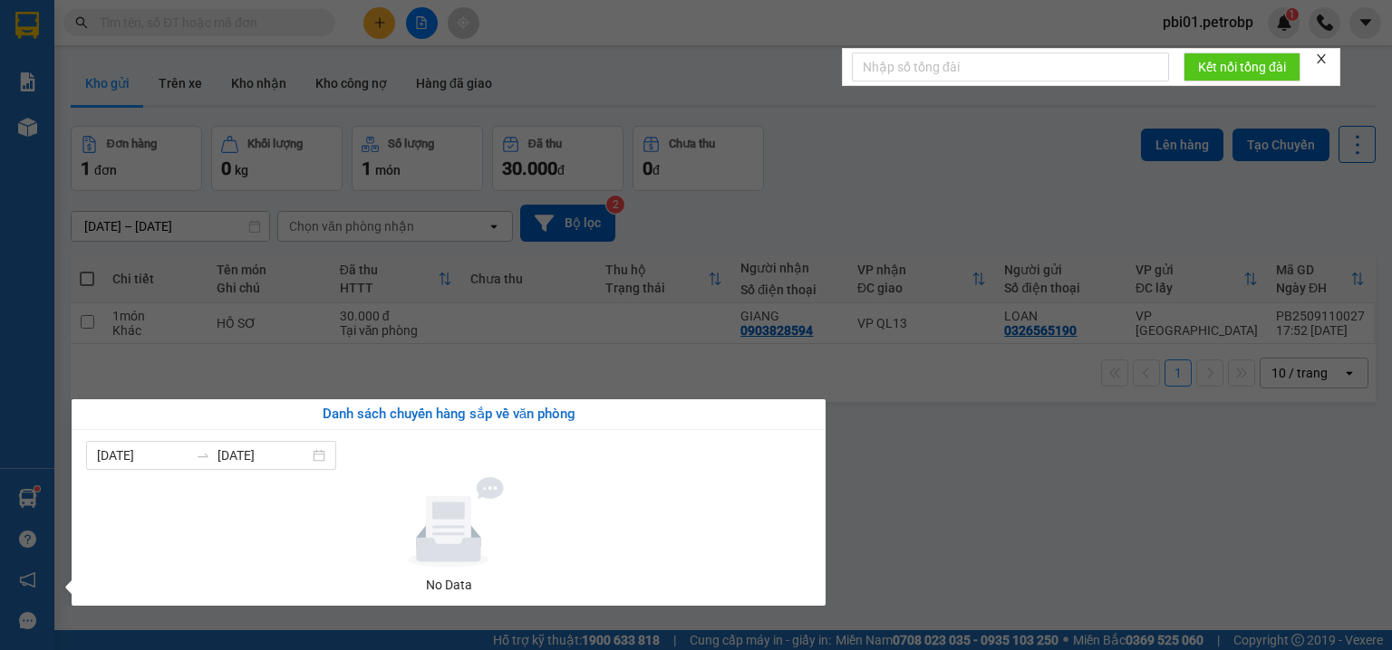
click at [940, 508] on section "Kết quả tìm kiếm ( 1086 ) Bộ lọc Ngày tạo đơn gần nhất Mã ĐH Trạng thái Món hàn…" at bounding box center [696, 325] width 1392 height 650
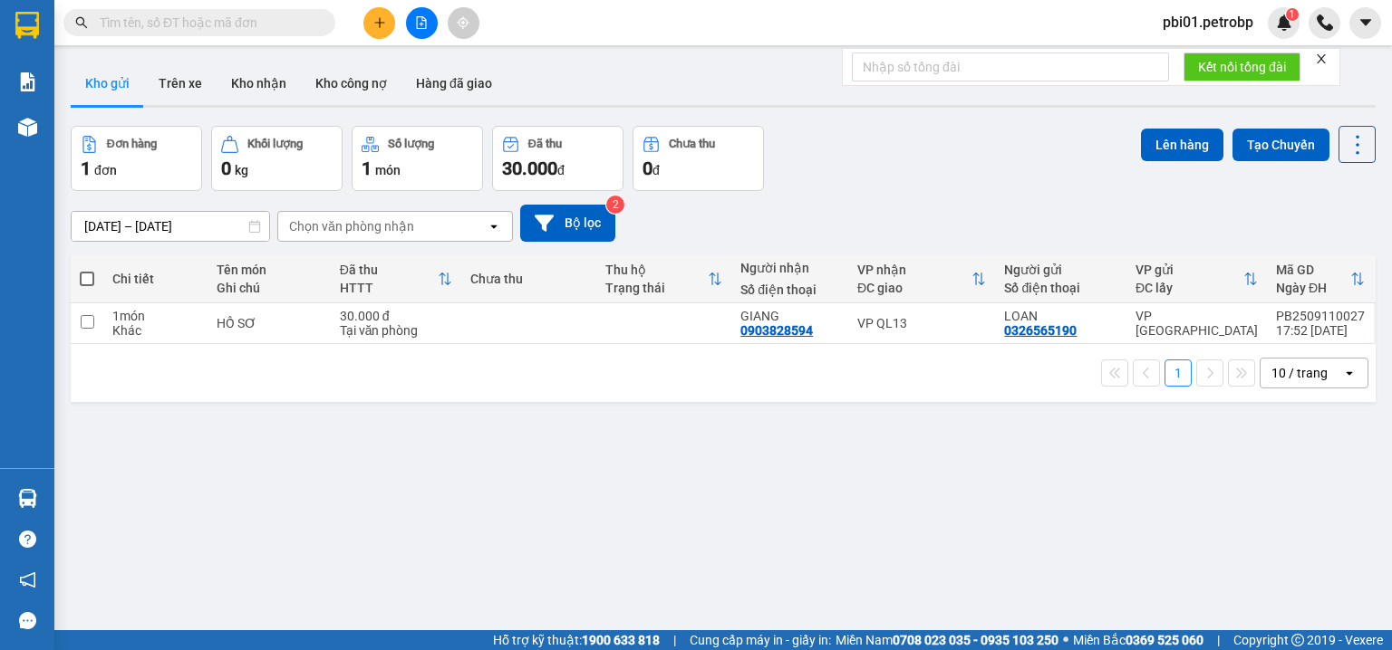
click at [940, 508] on div "ver 1.8.143 Kho gửi Trên xe Kho nhận Kho công nợ Hàng đã giao Đơn hàng 1 đơn Kh…" at bounding box center [722, 379] width 1319 height 650
click at [1214, 24] on span "pbi01.petrobp" at bounding box center [1208, 22] width 120 height 23
click at [1196, 56] on span "Đăng xuất" at bounding box center [1214, 56] width 83 height 20
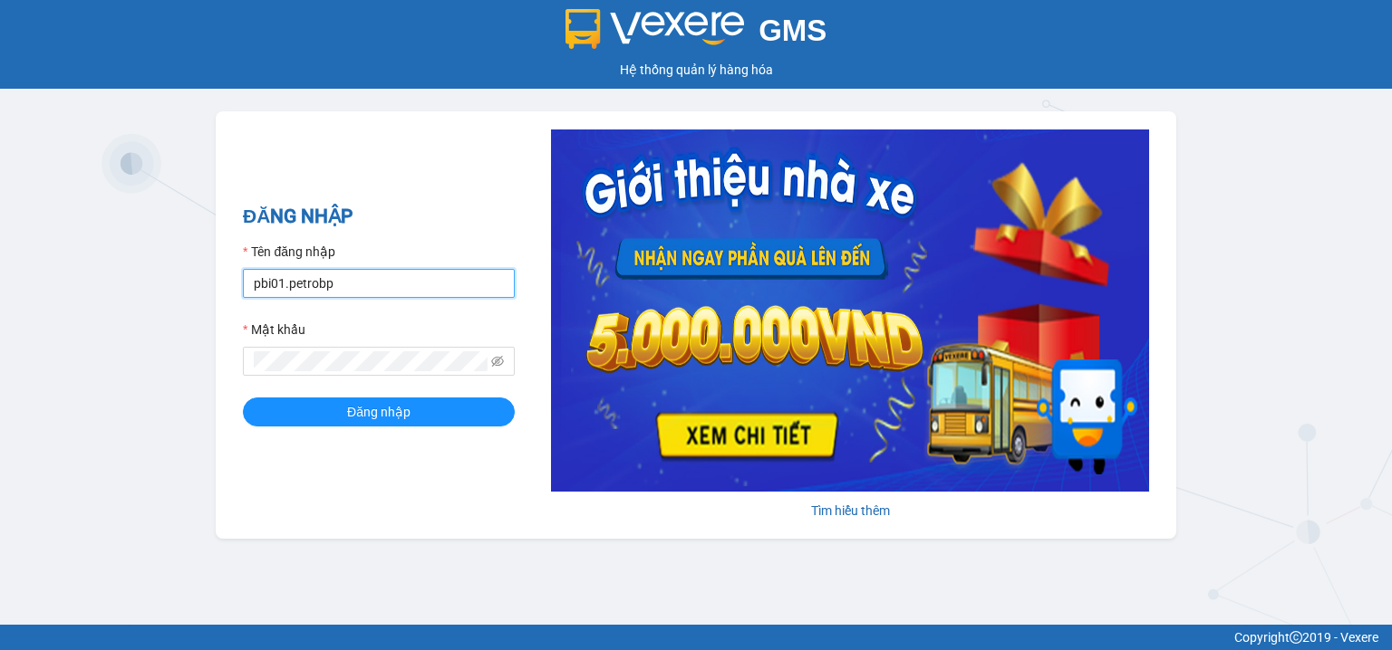
click at [377, 280] on input "pbi01.petrobp" at bounding box center [379, 283] width 272 height 29
type input "pl2.petrobp"
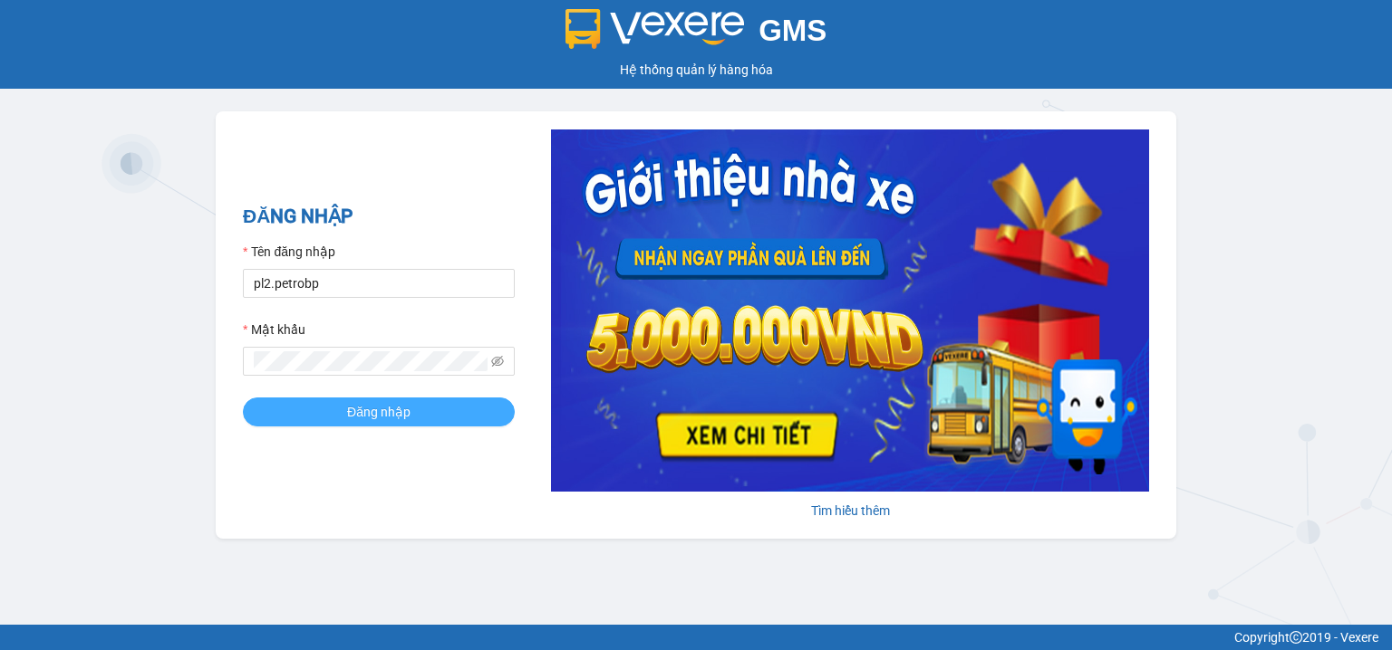
click at [323, 403] on button "Đăng nhập" at bounding box center [379, 412] width 272 height 29
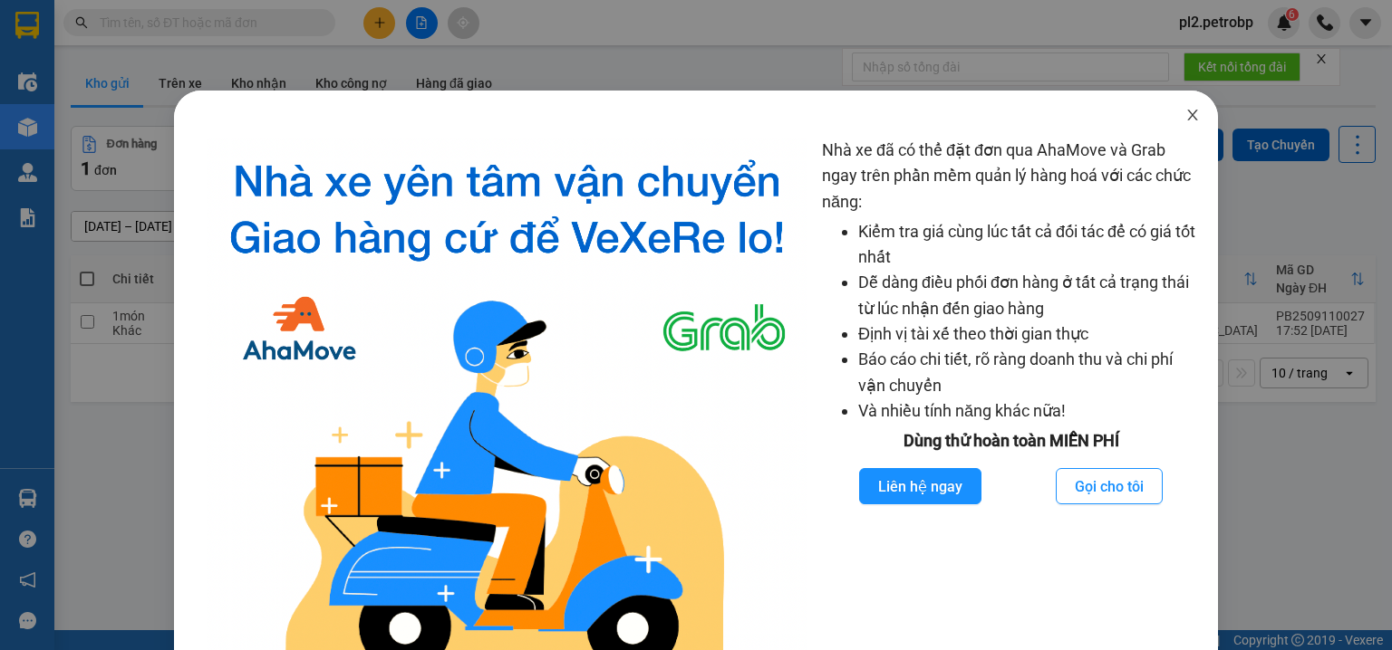
click at [1187, 117] on icon "close" at bounding box center [1192, 115] width 10 height 11
